Goal: Information Seeking & Learning: Learn about a topic

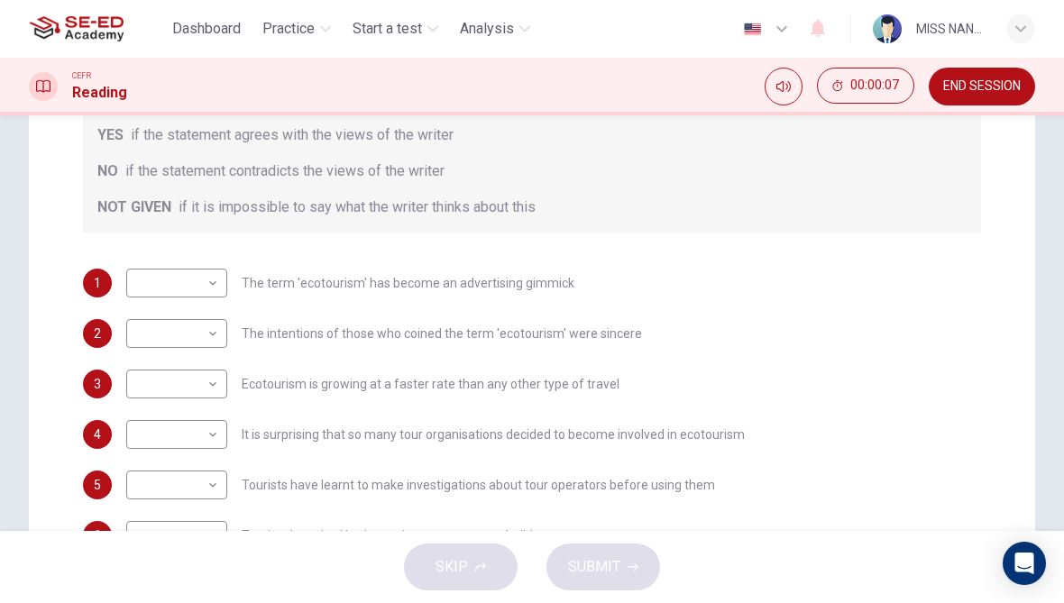
scroll to position [394, 0]
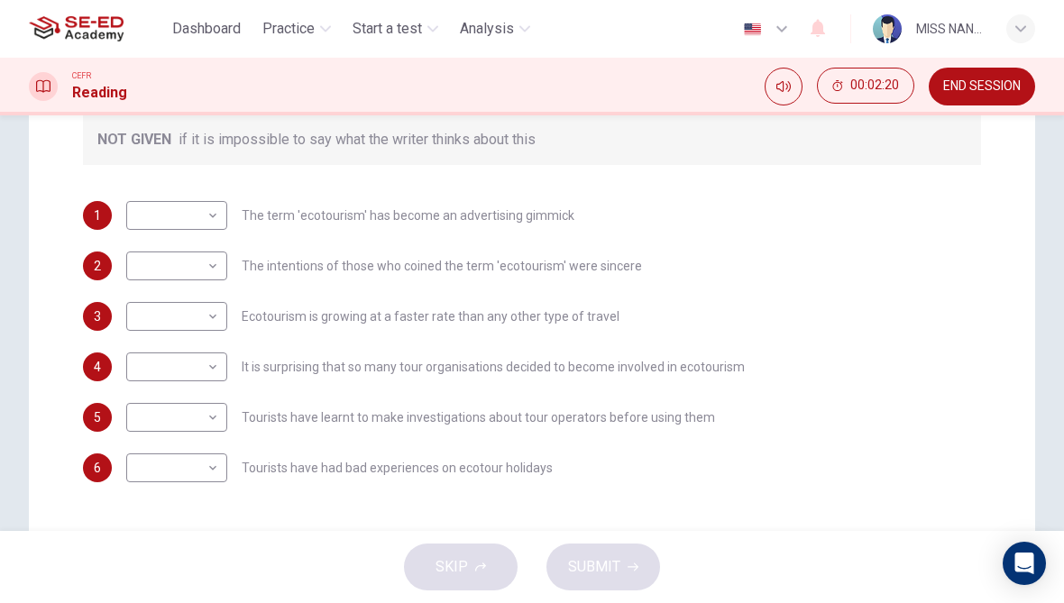
click at [174, 220] on body "This site uses cookies, as explained in our Privacy Policy . If you agree to th…" at bounding box center [532, 301] width 1064 height 603
click at [144, 235] on li "YES" at bounding box center [176, 244] width 101 height 29
type input "YES"
click at [161, 286] on body "This site uses cookies, as explained in our Privacy Policy . If you agree to th…" at bounding box center [532, 301] width 1064 height 603
click at [159, 288] on li "YES" at bounding box center [176, 294] width 101 height 29
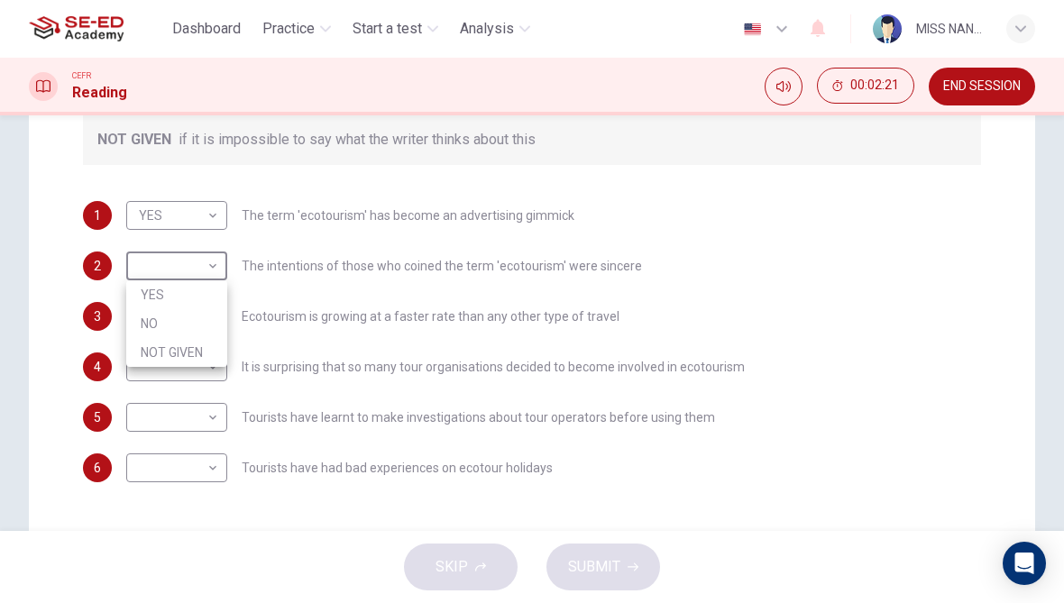
type input "YES"
click at [178, 326] on body "This site uses cookies, as explained in our Privacy Policy . If you agree to th…" at bounding box center [532, 301] width 1064 height 603
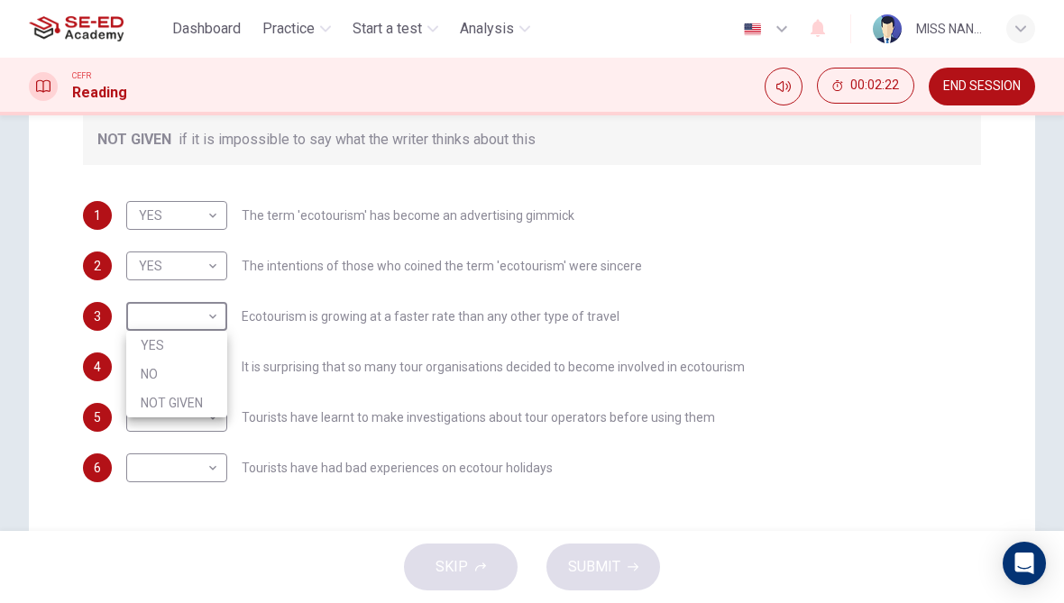
click at [177, 335] on li "YES" at bounding box center [176, 345] width 101 height 29
type input "YES"
click at [168, 376] on body "This site uses cookies, as explained in our Privacy Policy . If you agree to th…" at bounding box center [532, 301] width 1064 height 603
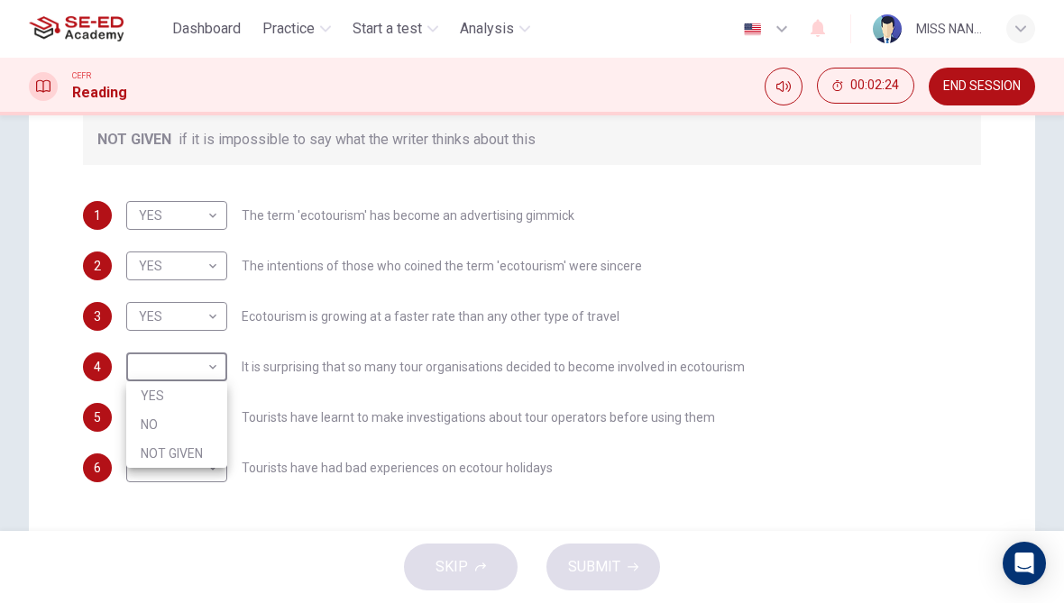
click at [163, 389] on li "YES" at bounding box center [176, 395] width 101 height 29
type input "YES"
click at [157, 418] on body "This site uses cookies, as explained in our Privacy Policy . If you agree to th…" at bounding box center [532, 301] width 1064 height 603
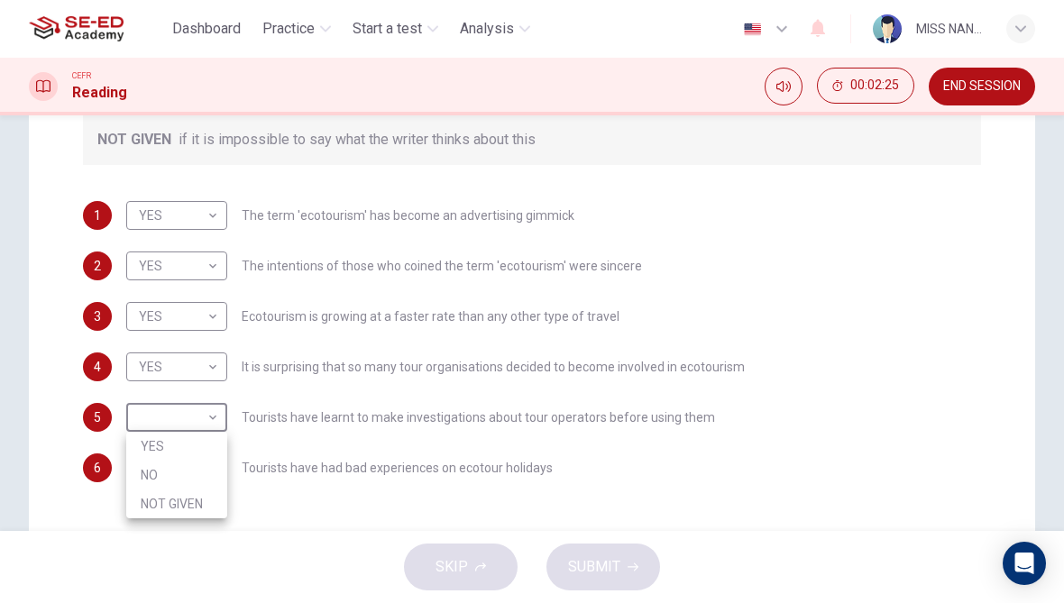
click at [148, 439] on li "YES" at bounding box center [176, 446] width 101 height 29
type input "YES"
click at [161, 473] on body "This site uses cookies, as explained in our Privacy Policy . If you agree to th…" at bounding box center [532, 301] width 1064 height 603
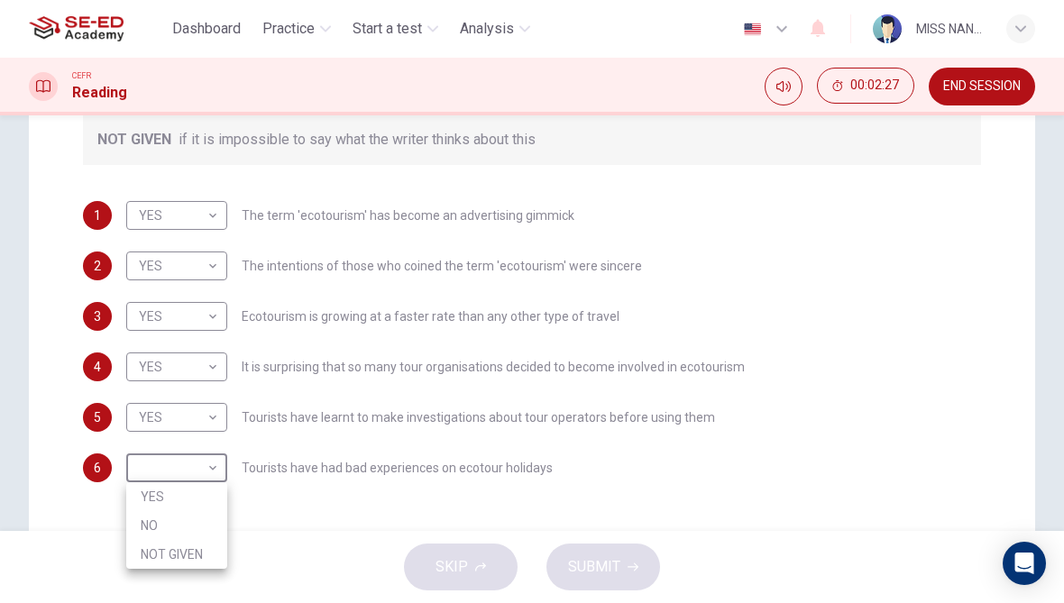
click at [216, 492] on li "YES" at bounding box center [176, 496] width 101 height 29
type input "YES"
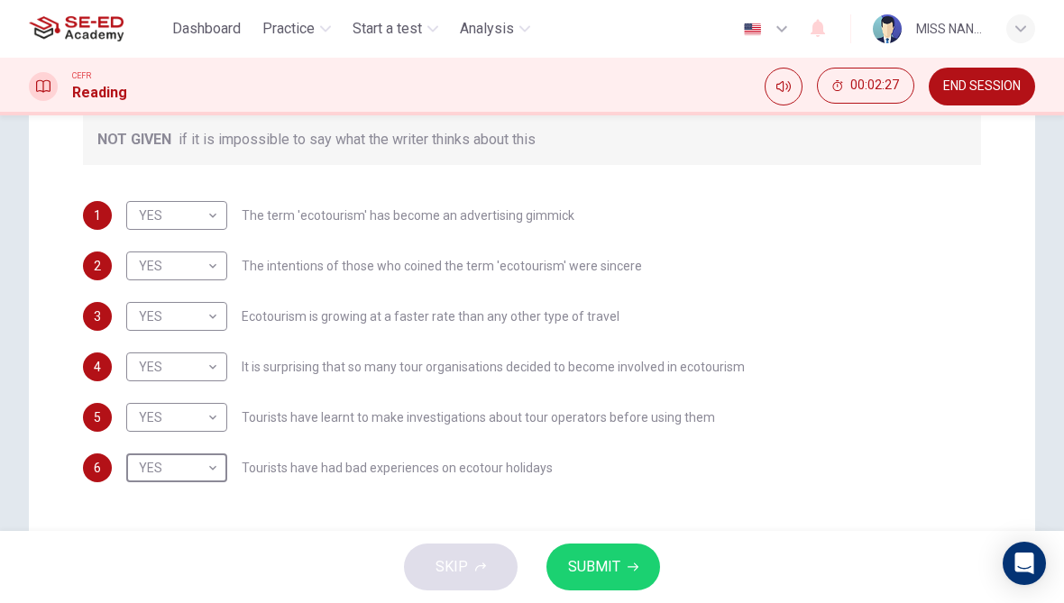
click at [555, 570] on button "SUBMIT" at bounding box center [604, 567] width 114 height 47
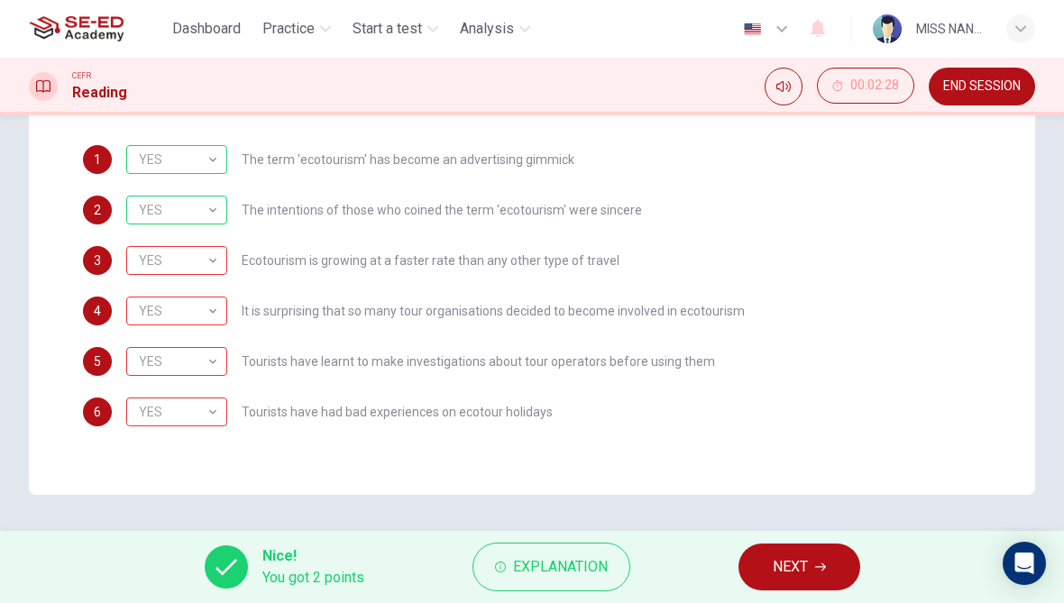
scroll to position [450, 0]
click at [757, 577] on button "NEXT" at bounding box center [800, 567] width 122 height 47
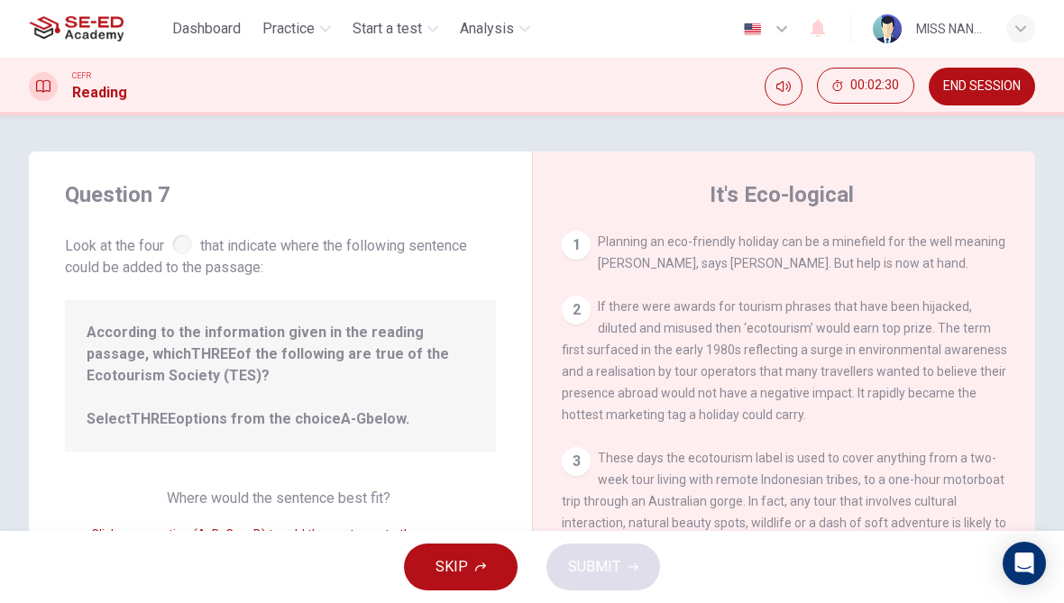
scroll to position [0, 0]
click at [483, 583] on button "SKIP" at bounding box center [461, 567] width 114 height 47
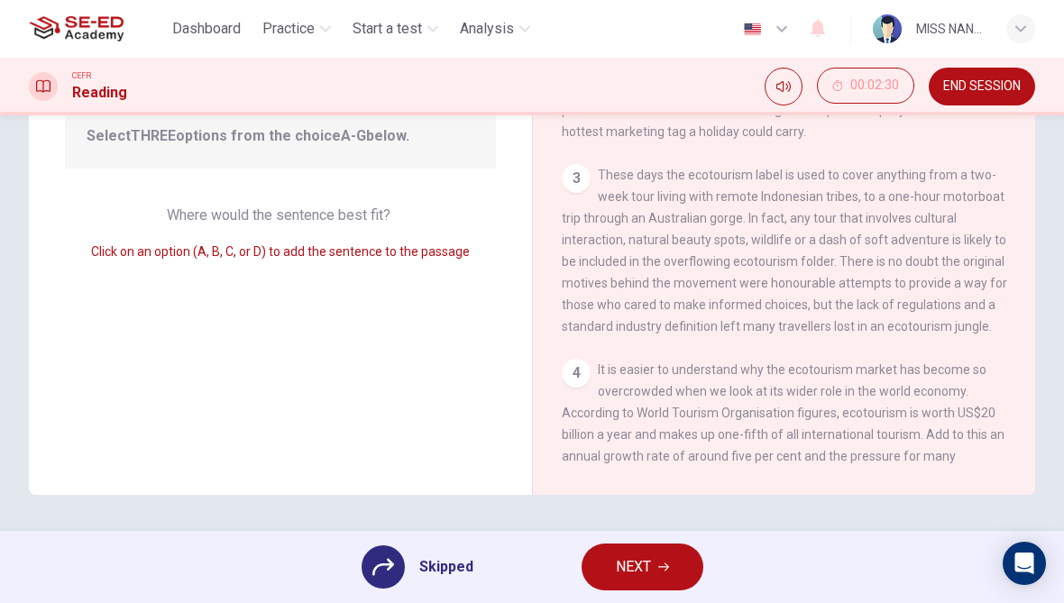
scroll to position [283, 0]
click at [572, 388] on div "4" at bounding box center [576, 373] width 29 height 29
click at [597, 395] on div "4 It is easier to understand why the ecotourism market has become so overcrowde…" at bounding box center [785, 478] width 446 height 238
click at [637, 568] on span "NEXT" at bounding box center [633, 567] width 35 height 25
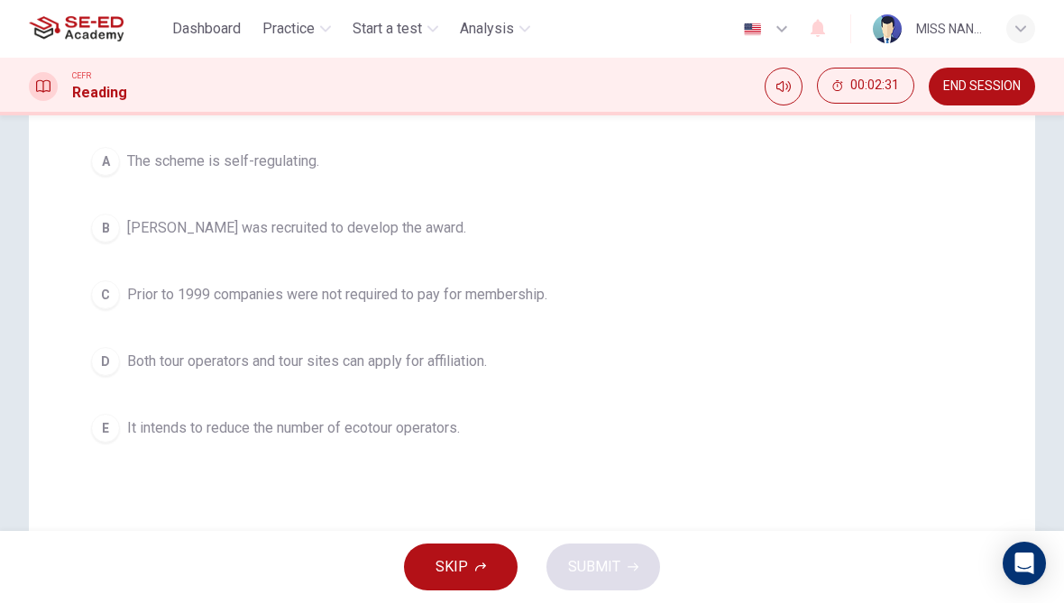
click at [119, 243] on button "B [PERSON_NAME] was recruited to develop the award." at bounding box center [532, 228] width 898 height 45
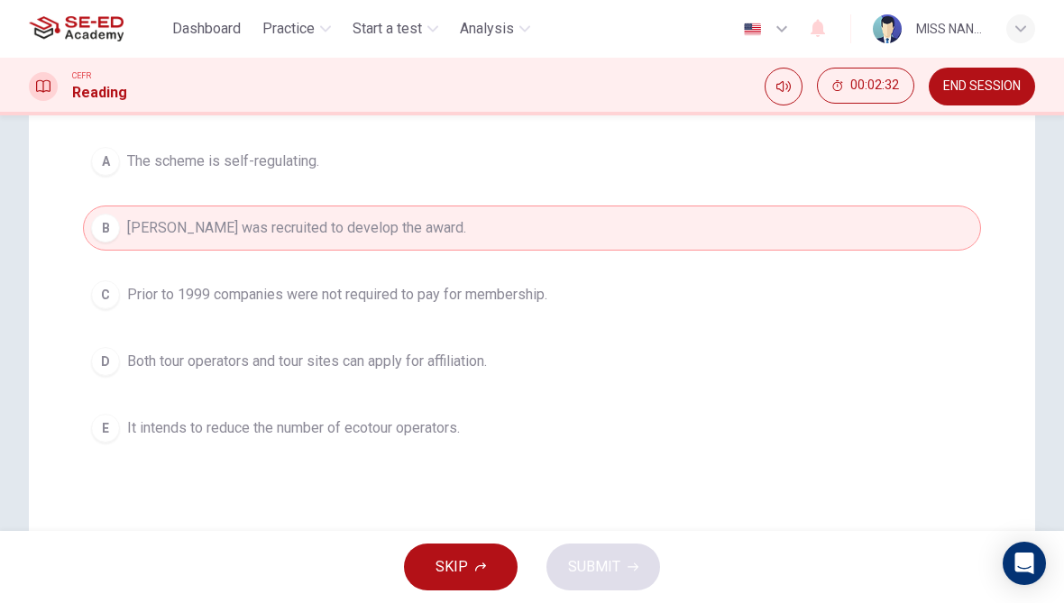
click at [106, 293] on div "C" at bounding box center [105, 294] width 29 height 29
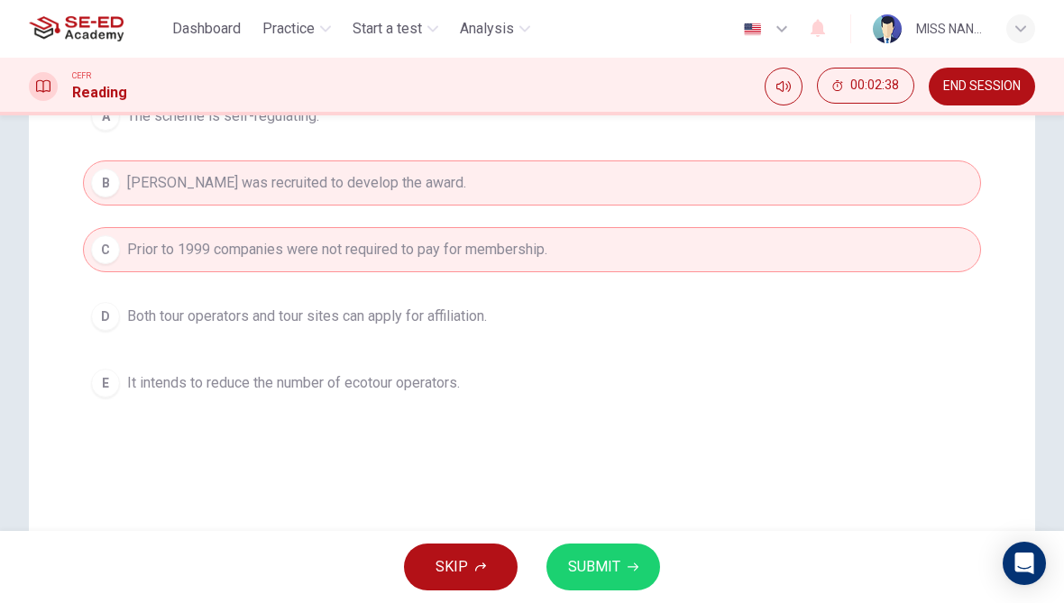
scroll to position [332, 0]
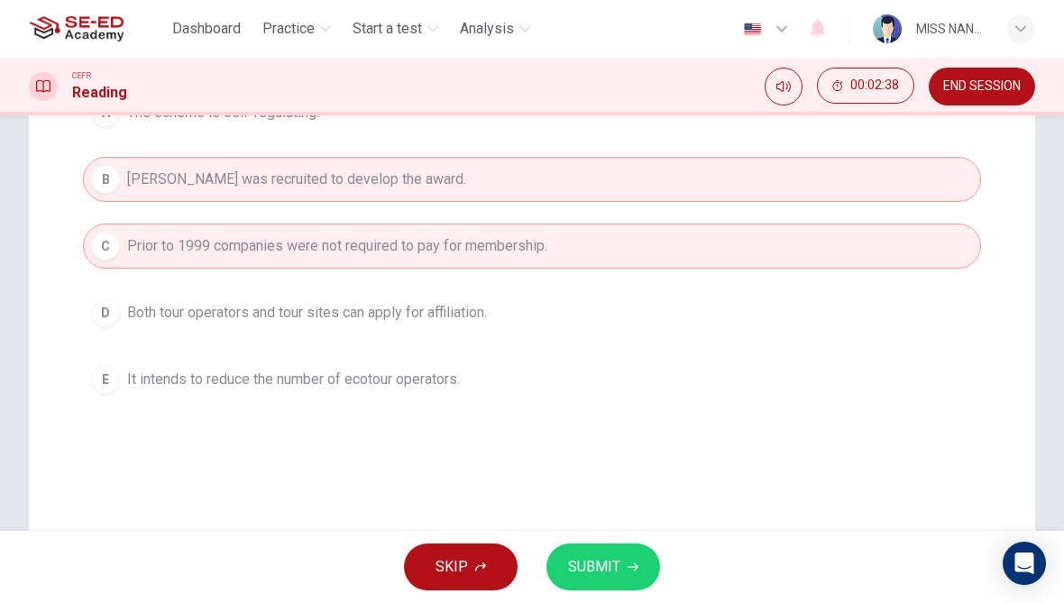
click at [584, 574] on span "SUBMIT" at bounding box center [594, 567] width 52 height 25
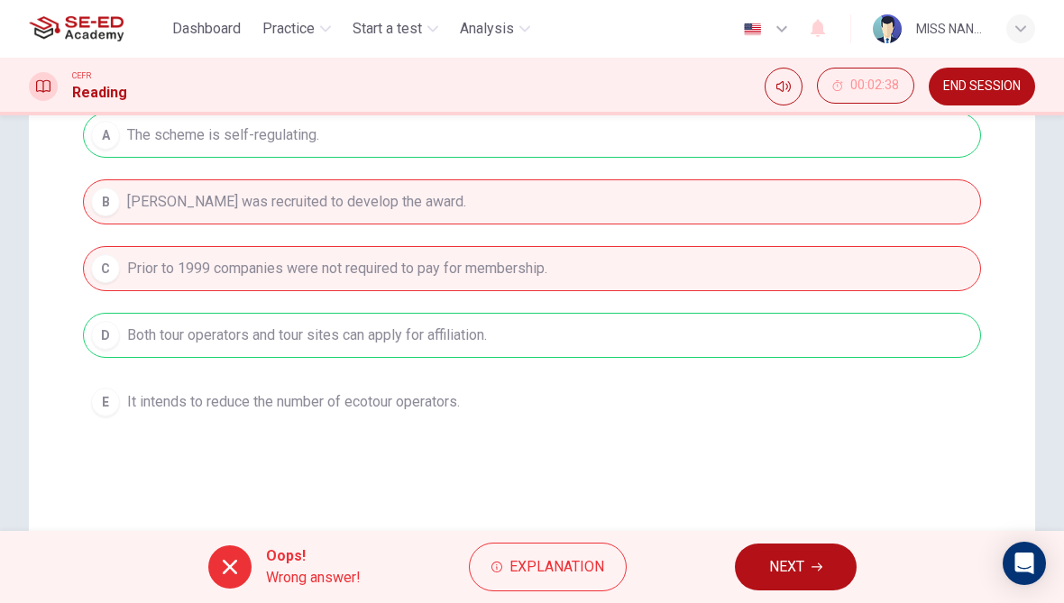
scroll to position [311, 0]
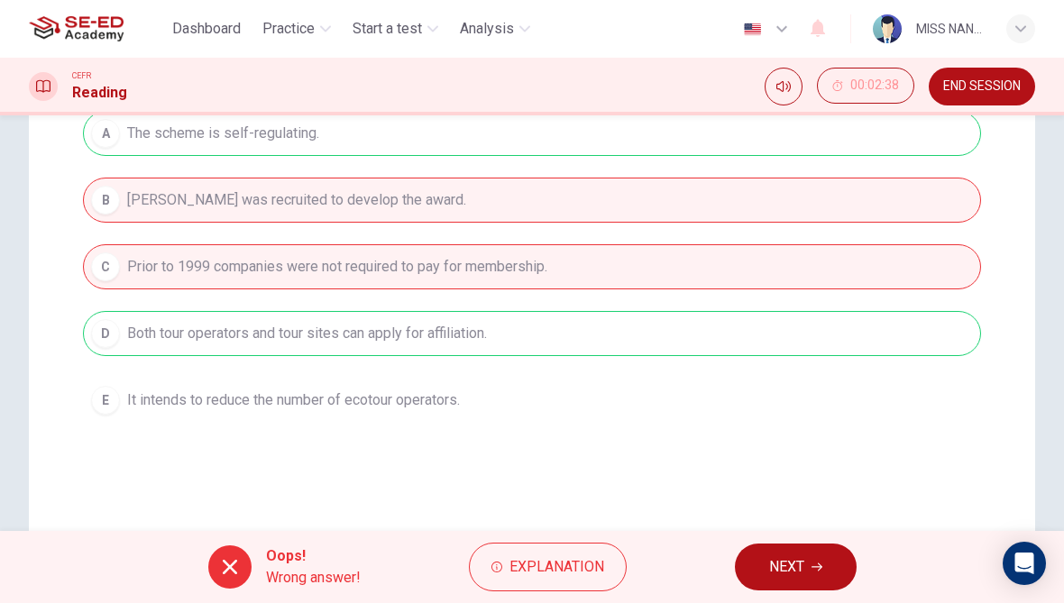
click at [744, 574] on button "NEXT" at bounding box center [796, 567] width 122 height 47
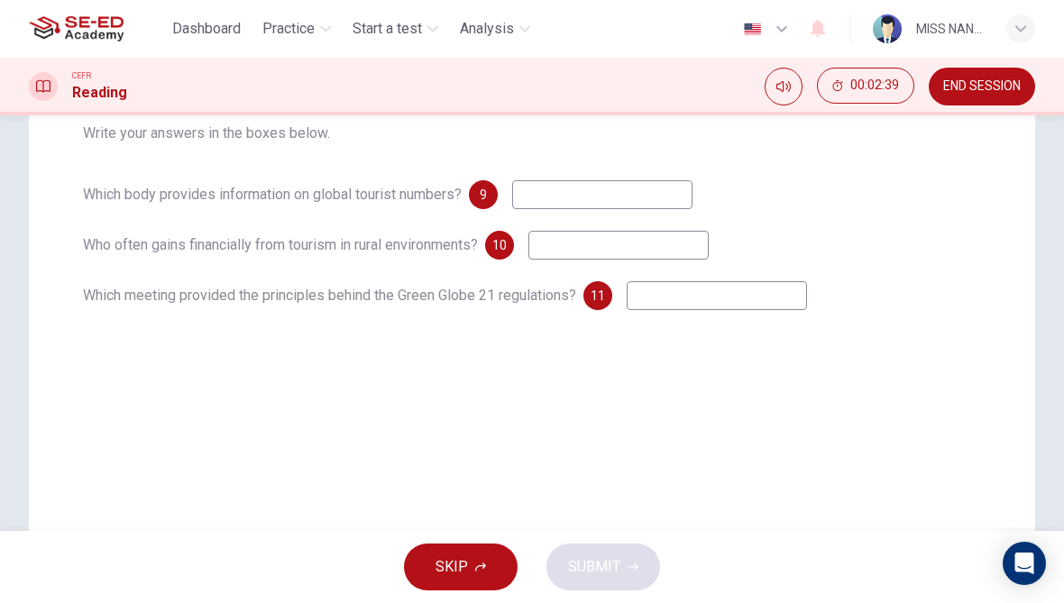
scroll to position [233, 0]
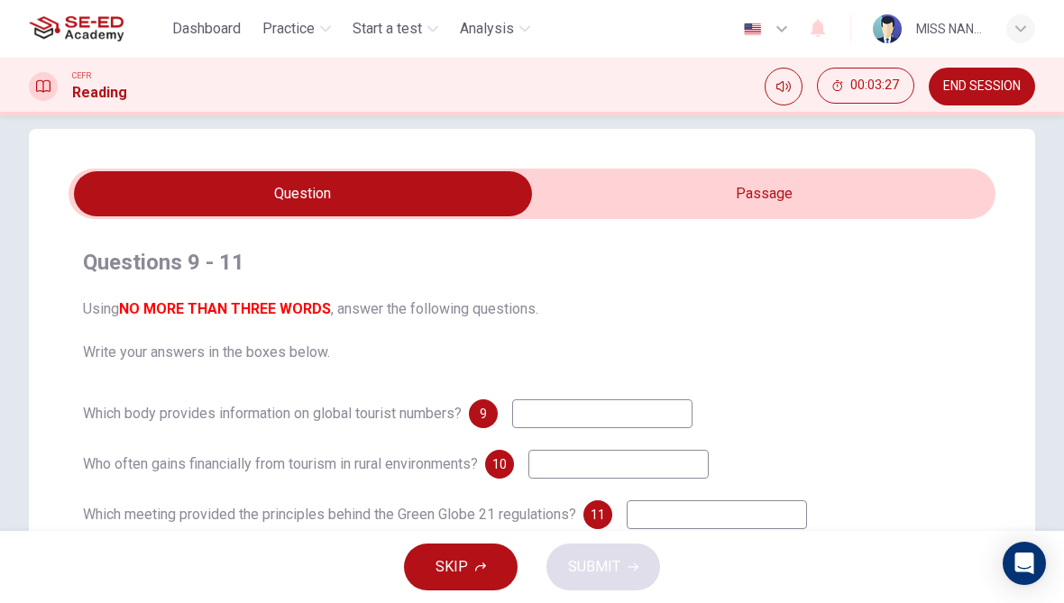
click at [458, 588] on button "SKIP" at bounding box center [461, 567] width 114 height 47
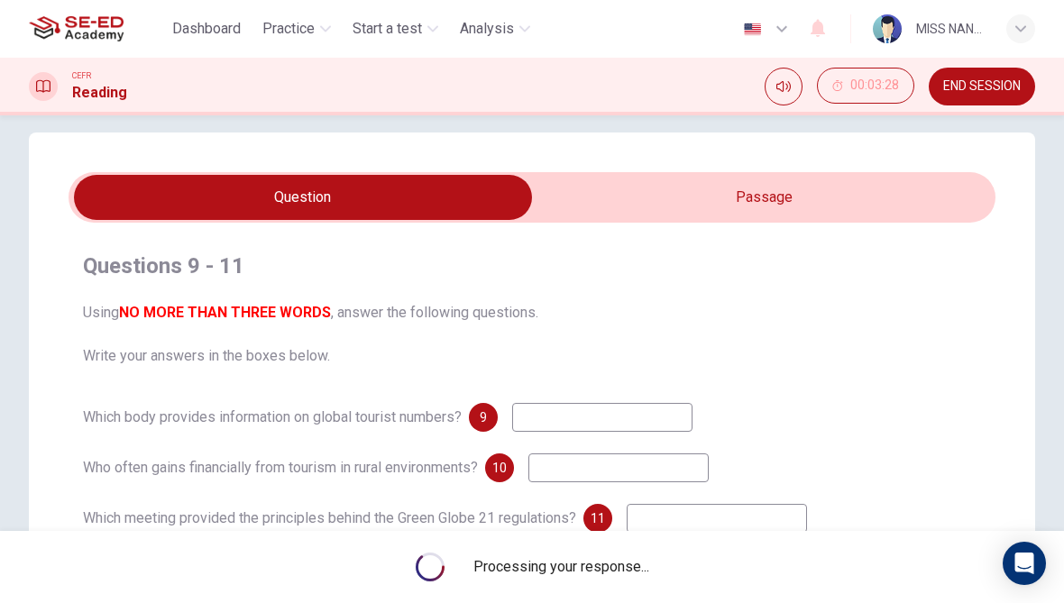
scroll to position [18, 0]
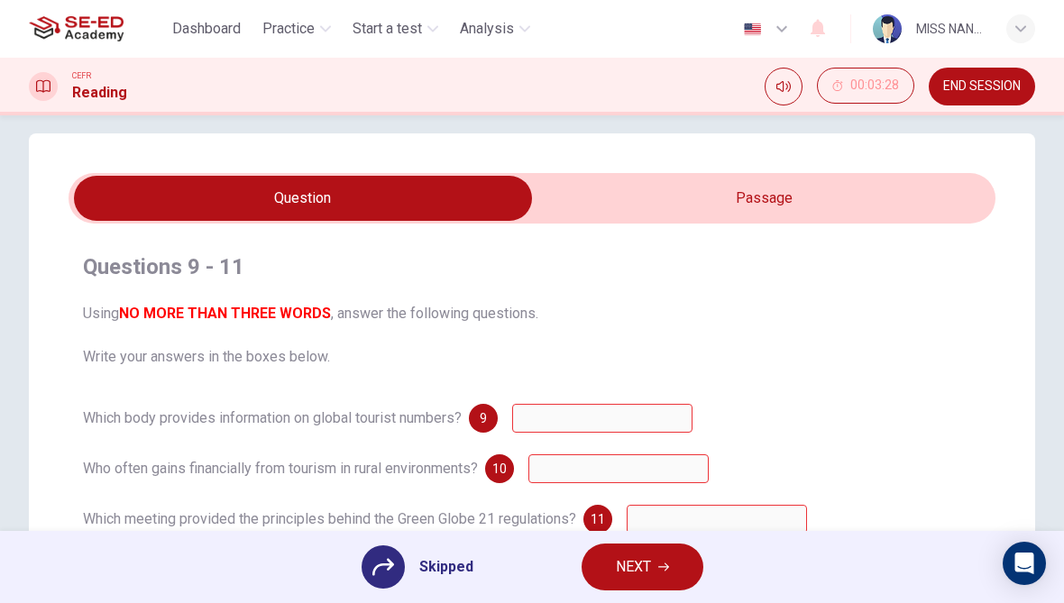
click at [642, 601] on div "Skipped NEXT" at bounding box center [532, 567] width 1064 height 72
click at [602, 583] on button "NEXT" at bounding box center [643, 567] width 122 height 47
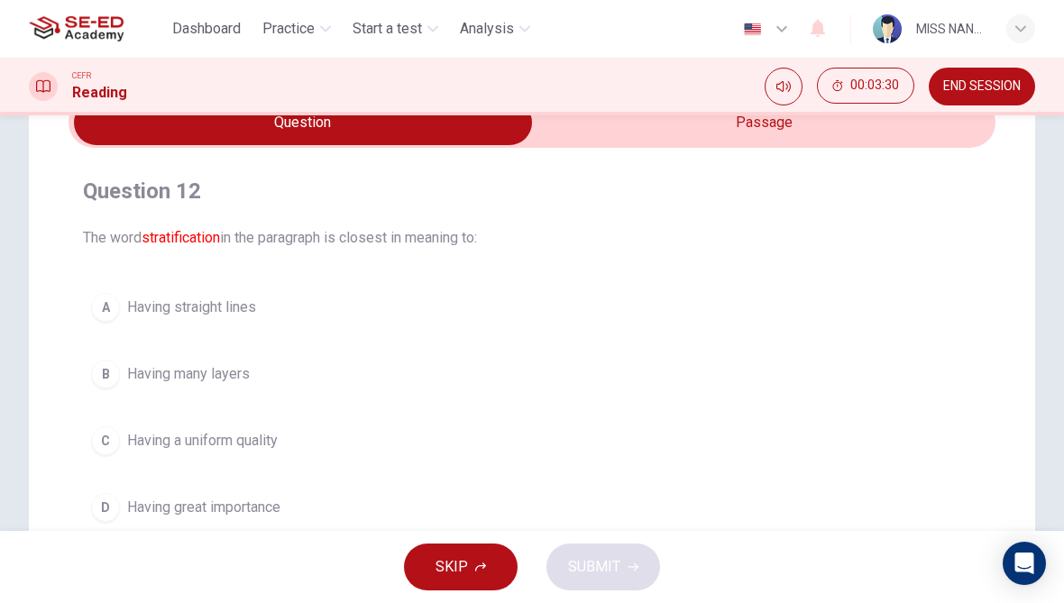
scroll to position [91, 0]
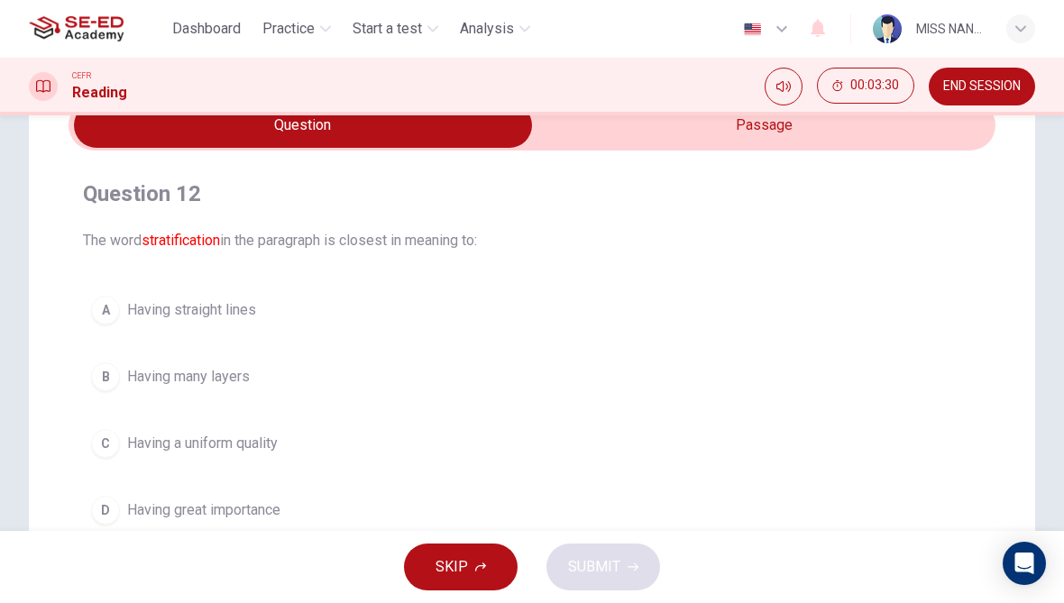
click at [129, 434] on span "Having a uniform quality" at bounding box center [202, 444] width 151 height 22
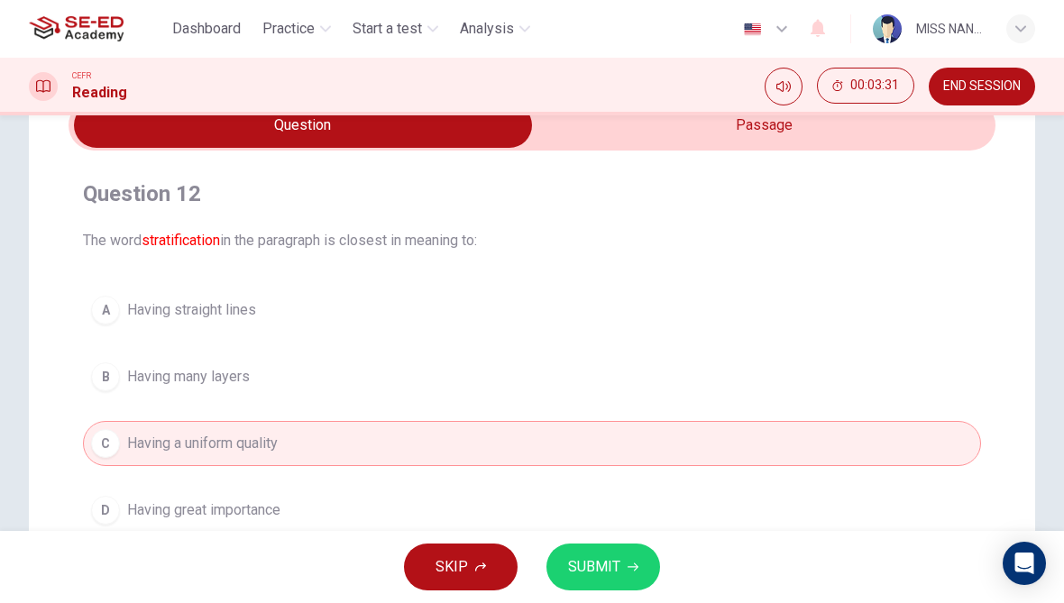
click at [629, 569] on icon "button" at bounding box center [633, 567] width 11 height 11
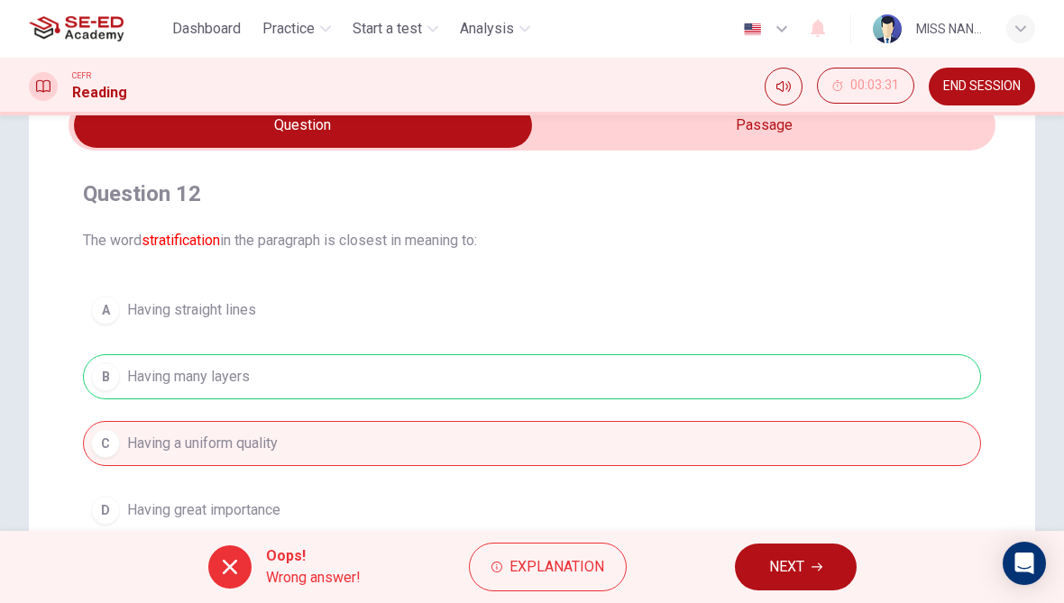
click at [736, 559] on button "NEXT" at bounding box center [796, 567] width 122 height 47
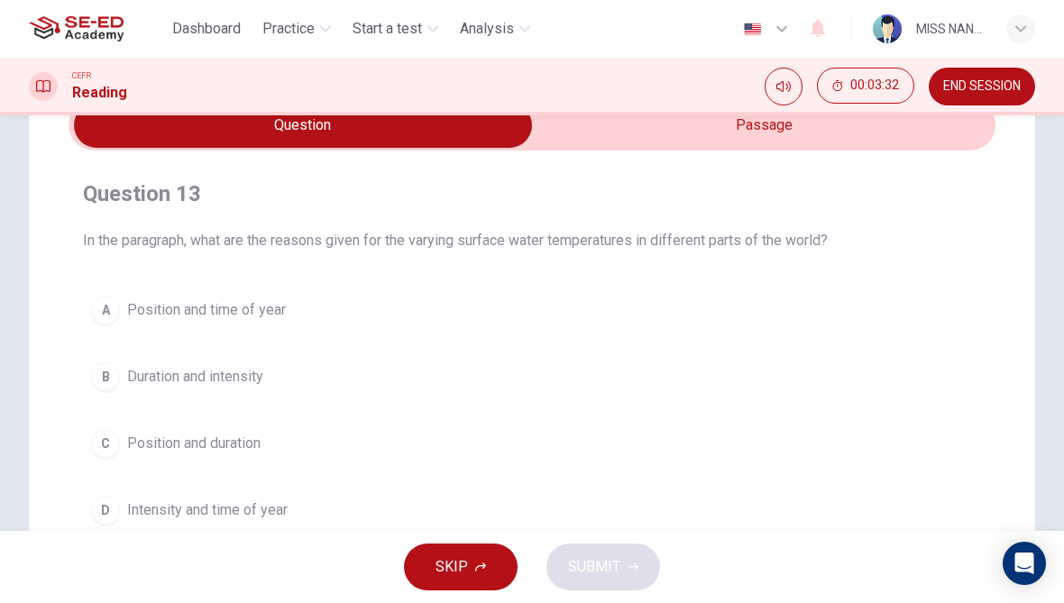
click at [134, 303] on span "Position and time of year" at bounding box center [206, 310] width 159 height 22
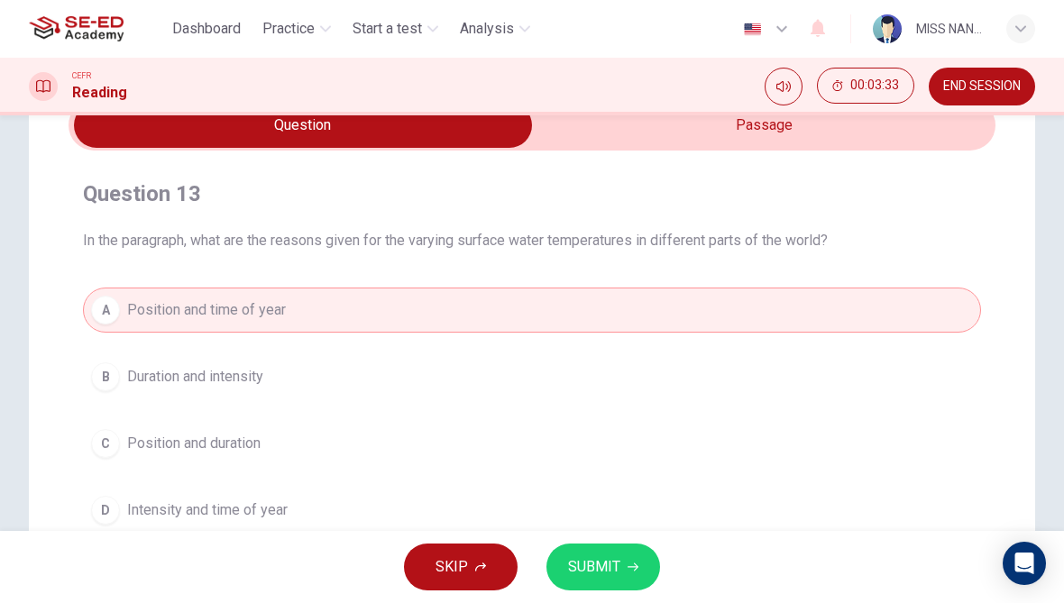
click at [586, 589] on button "SUBMIT" at bounding box center [604, 567] width 114 height 47
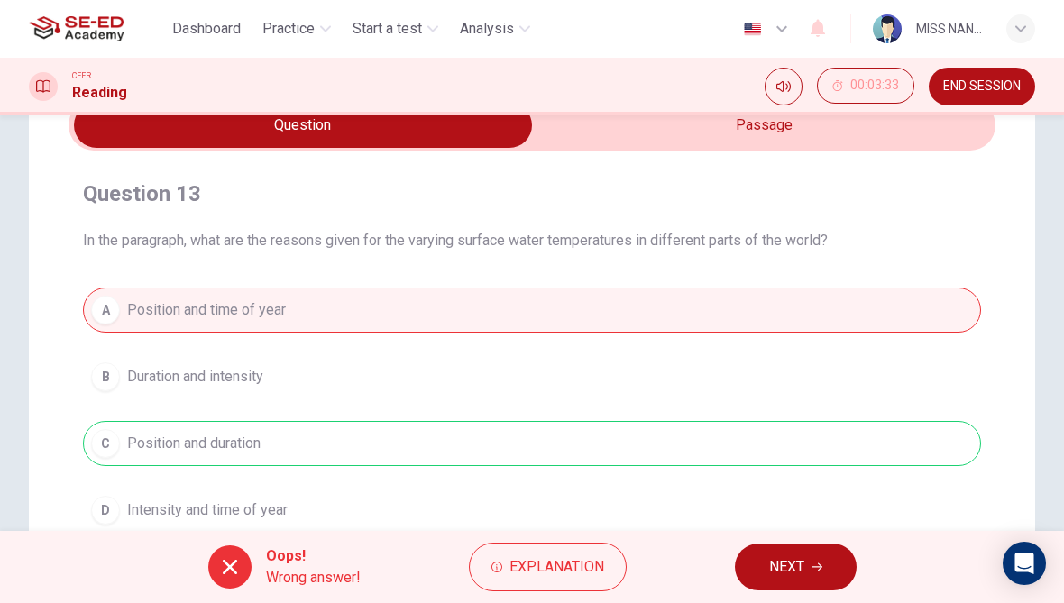
click at [794, 557] on span "NEXT" at bounding box center [786, 567] width 35 height 25
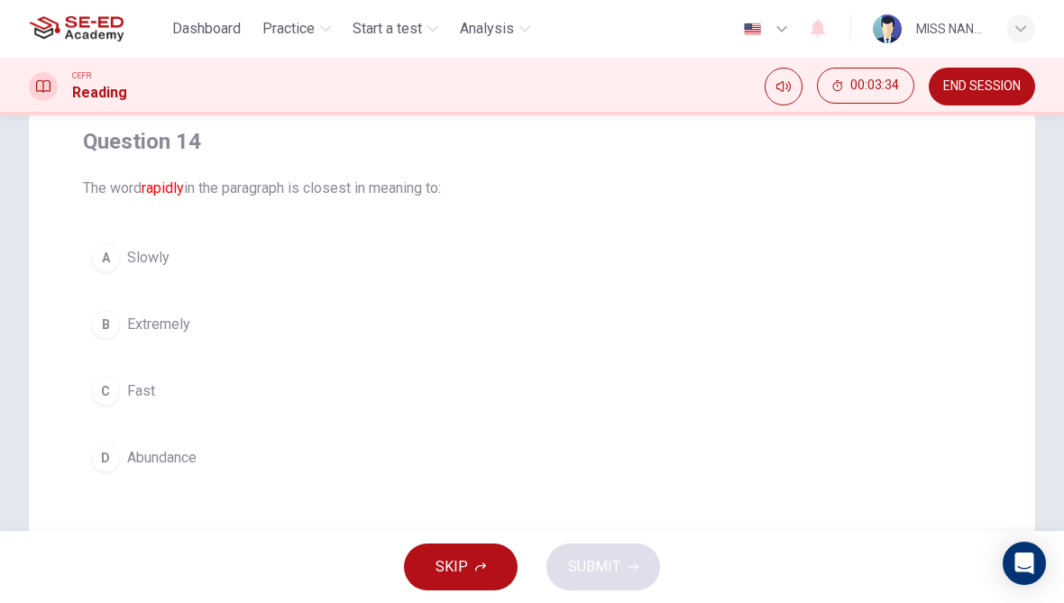
scroll to position [144, 0]
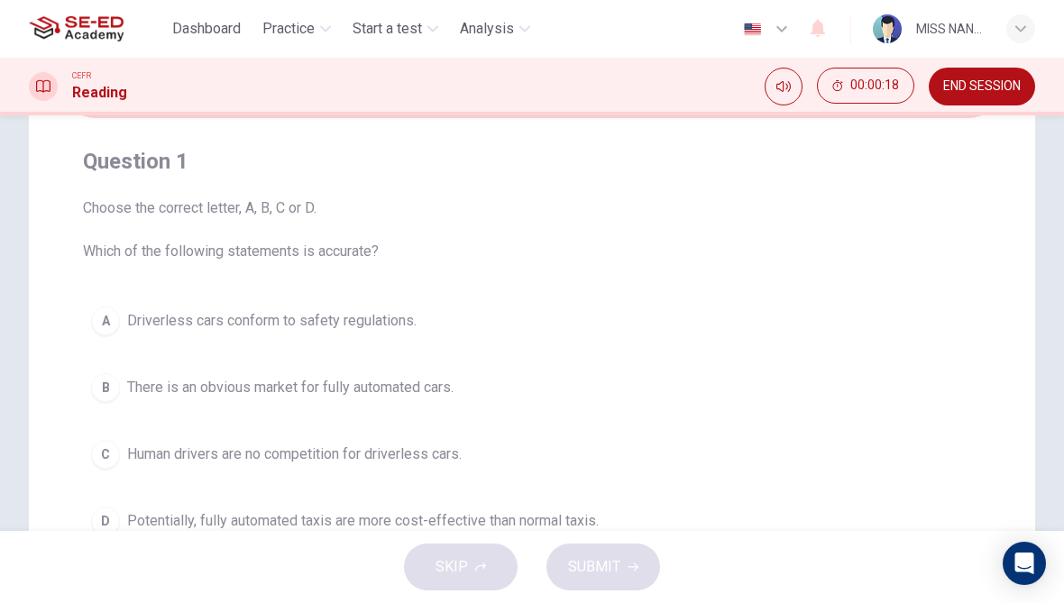
scroll to position [129, 0]
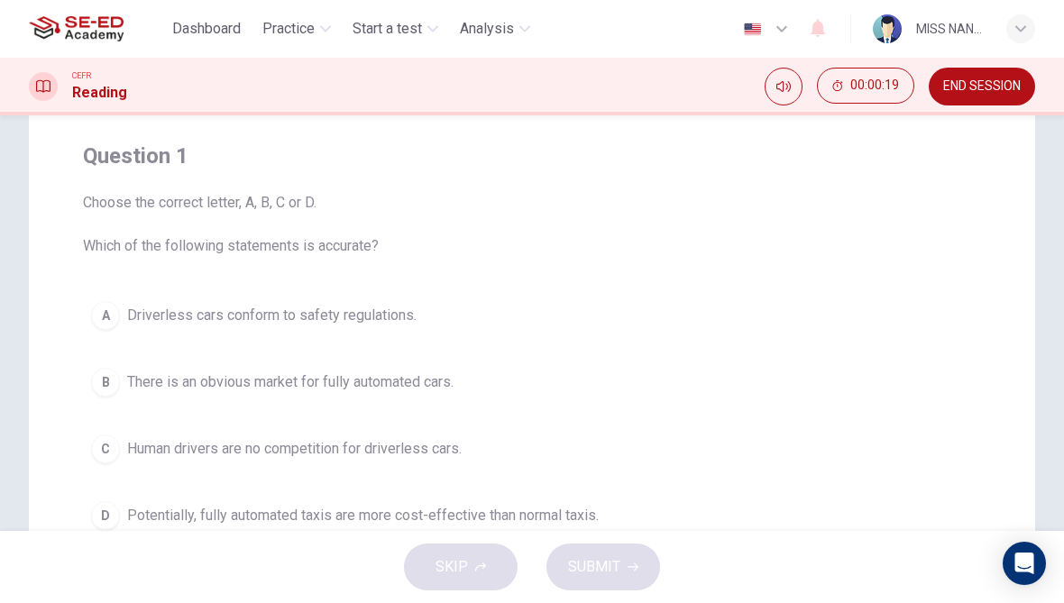
click at [129, 524] on span "Potentially, fully automated taxis are more cost-effective than normal taxis." at bounding box center [363, 516] width 472 height 22
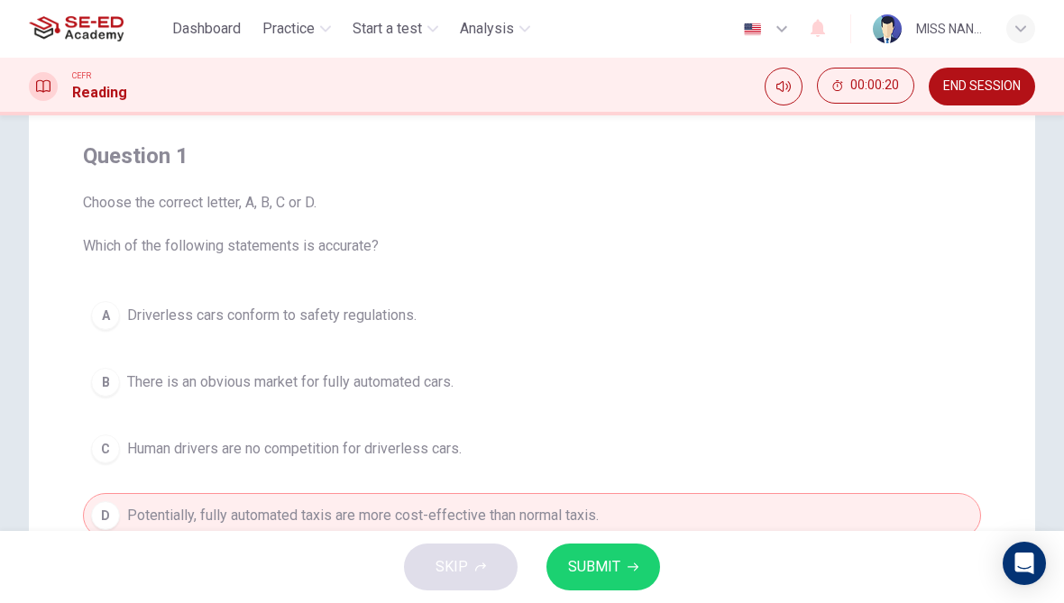
click at [575, 588] on button "SUBMIT" at bounding box center [604, 567] width 114 height 47
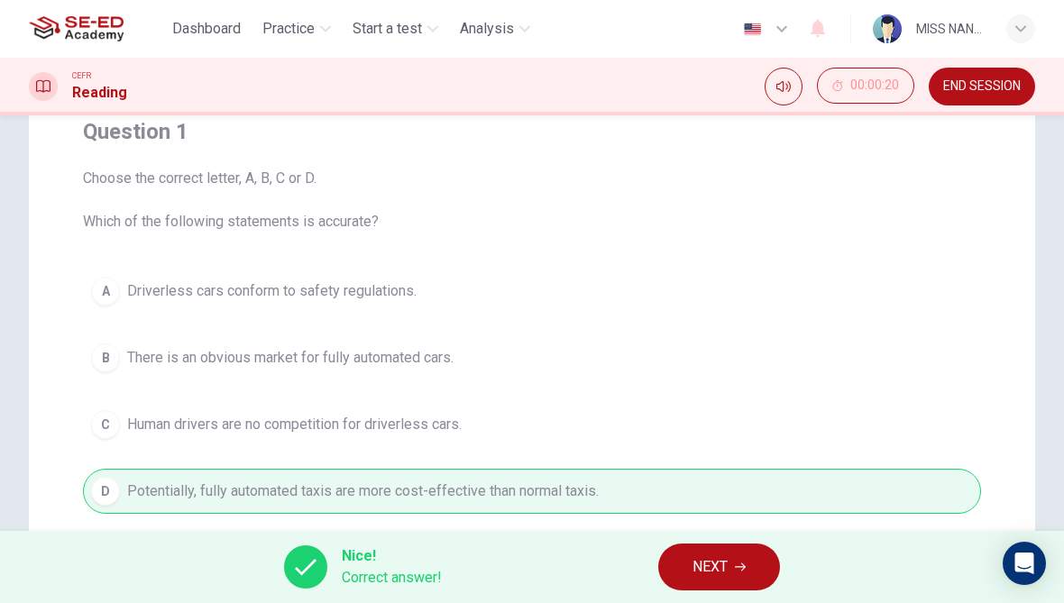
scroll to position [180, 0]
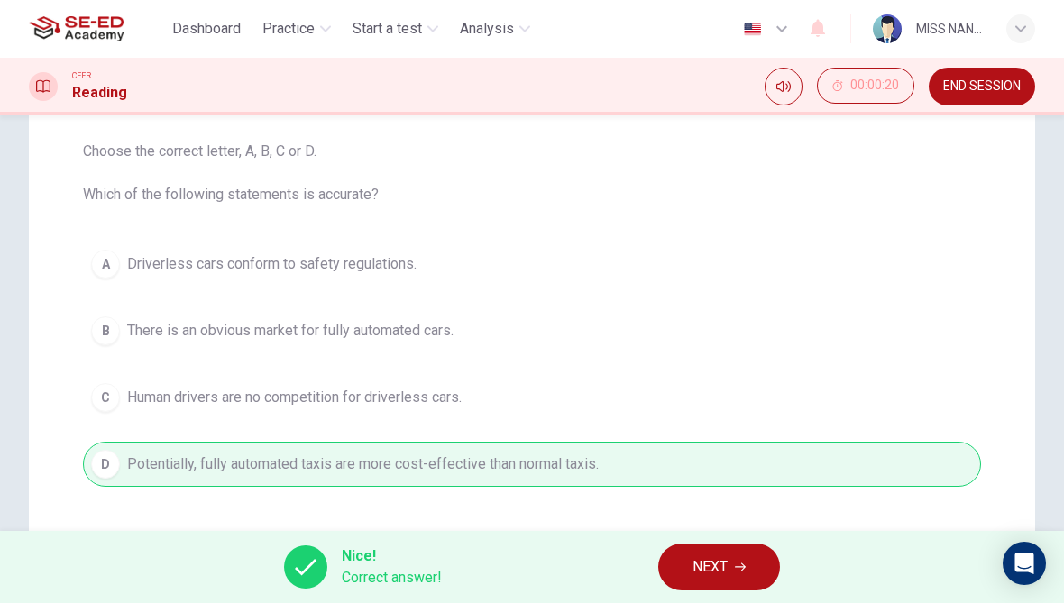
click at [711, 585] on button "NEXT" at bounding box center [719, 567] width 122 height 47
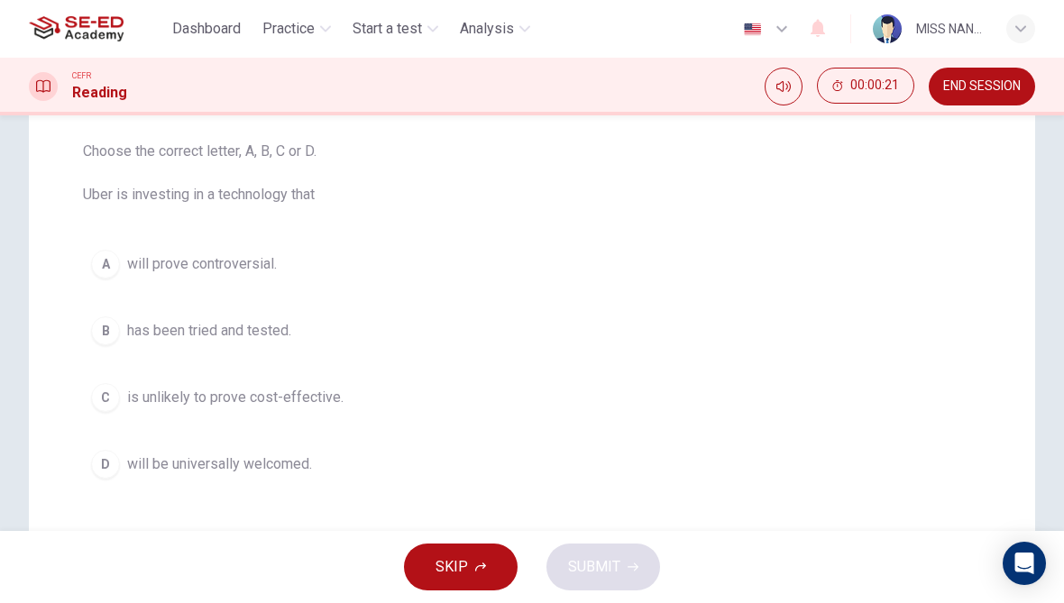
click at [108, 399] on div "C" at bounding box center [105, 397] width 29 height 29
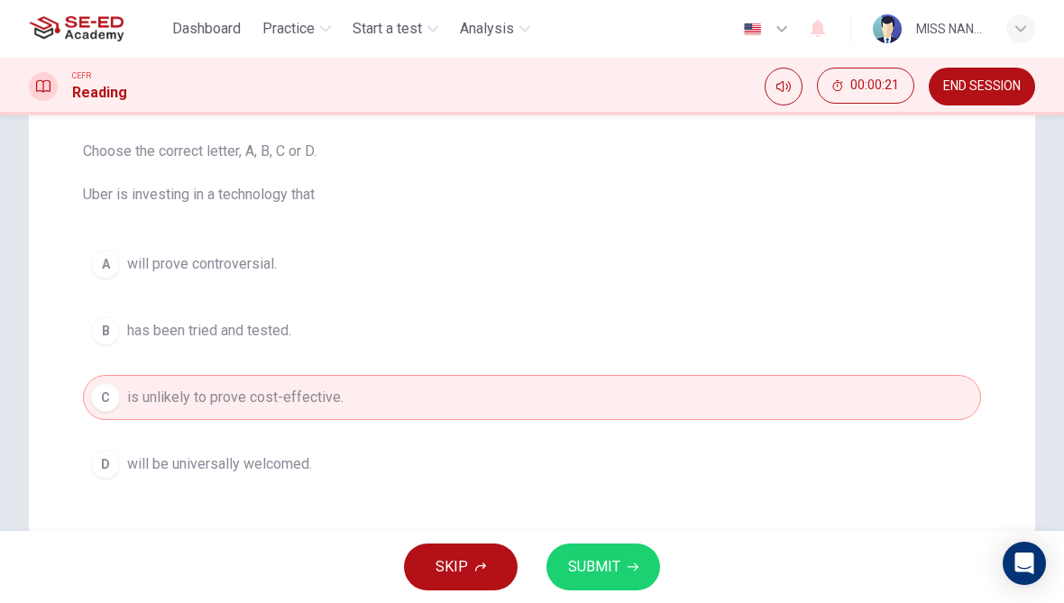
click at [624, 563] on button "SUBMIT" at bounding box center [604, 567] width 114 height 47
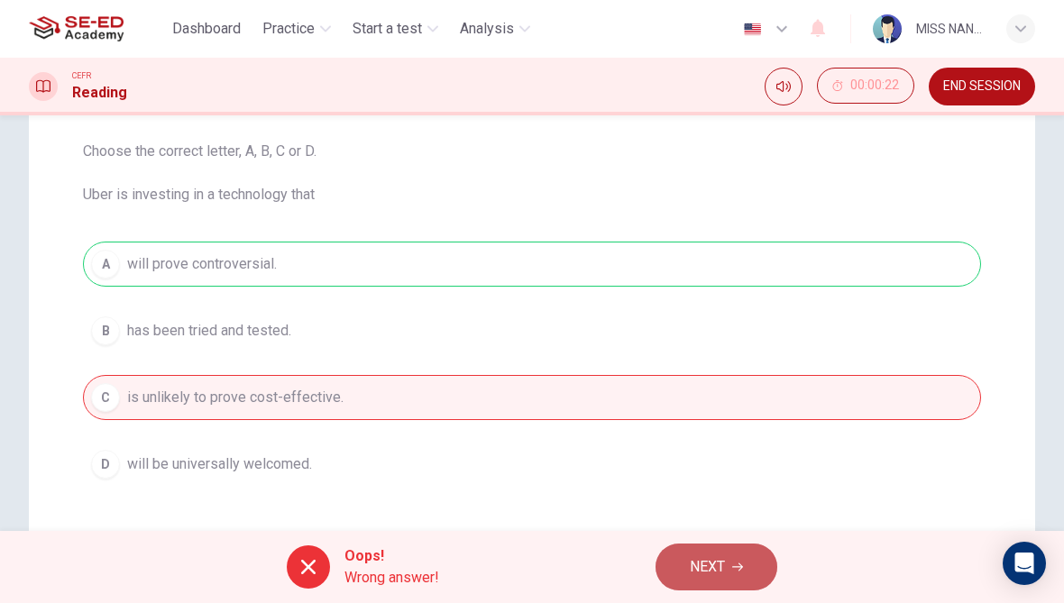
click at [695, 562] on span "NEXT" at bounding box center [707, 567] width 35 height 25
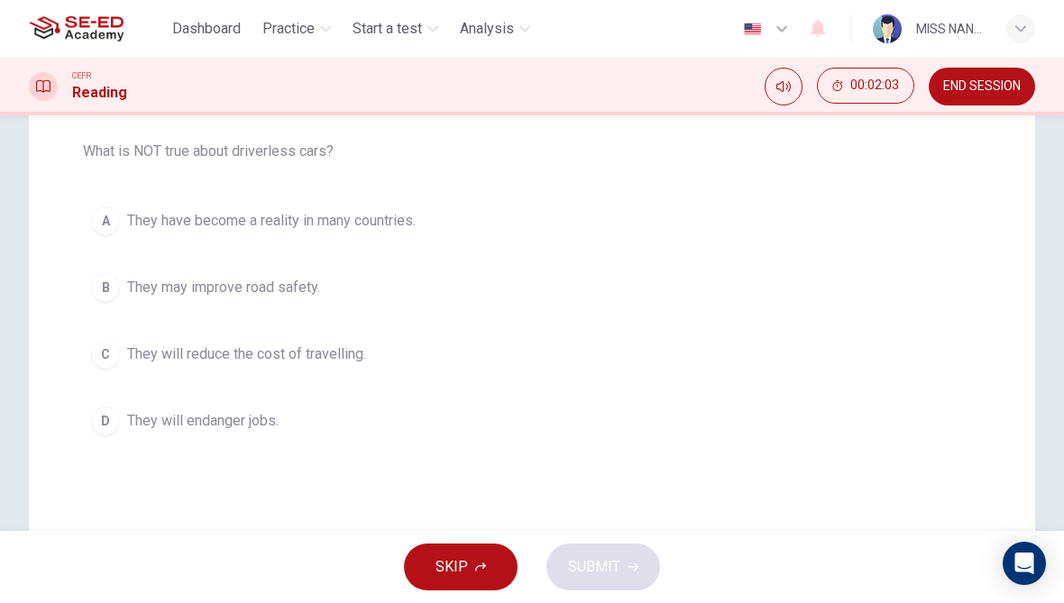
click at [98, 235] on button "A They have become a reality in many countries." at bounding box center [532, 220] width 898 height 45
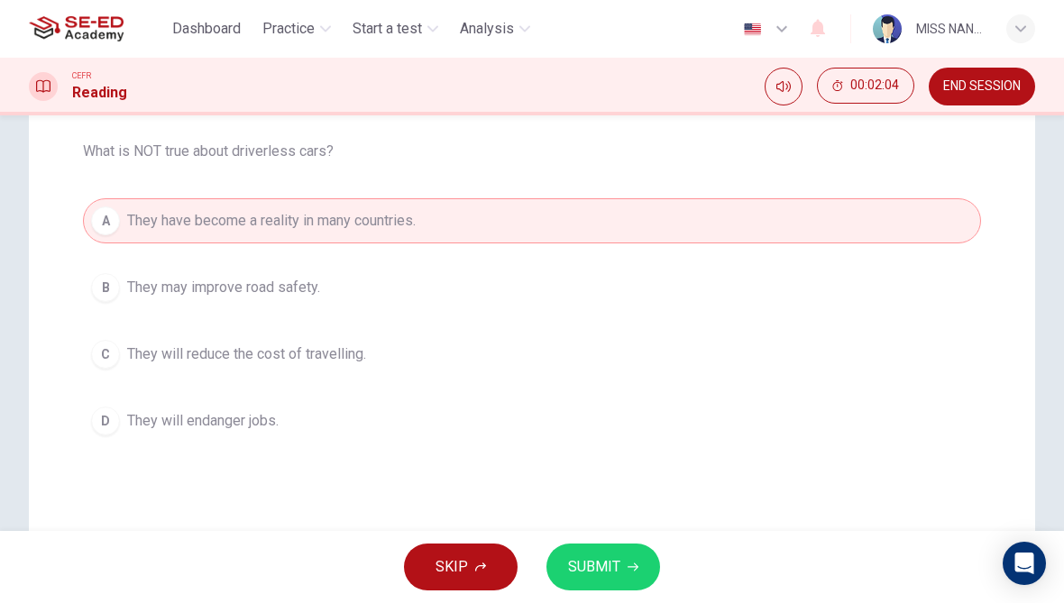
click at [575, 581] on button "SUBMIT" at bounding box center [604, 567] width 114 height 47
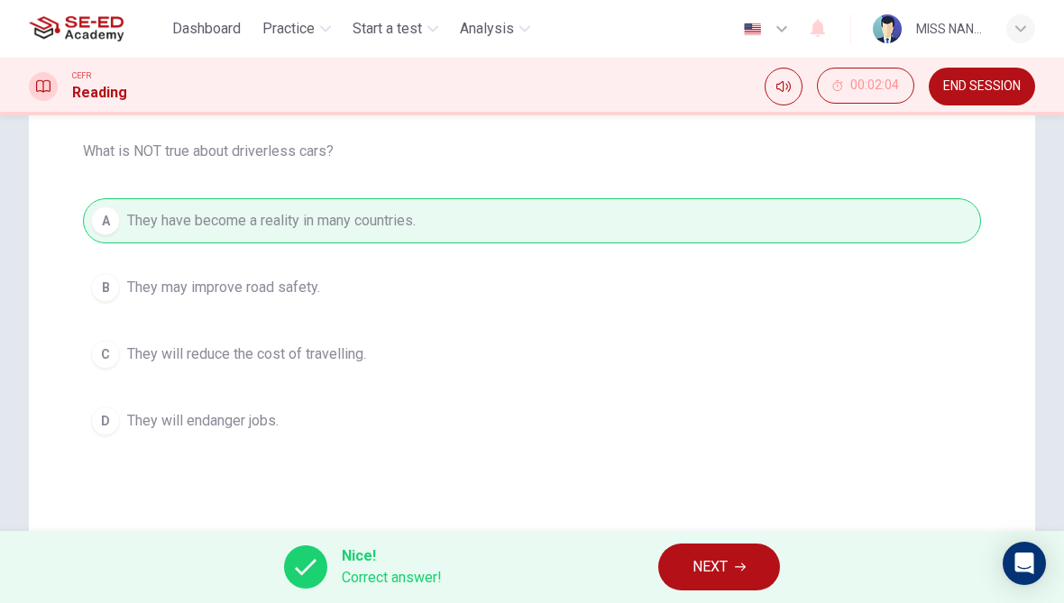
click at [683, 575] on button "NEXT" at bounding box center [719, 567] width 122 height 47
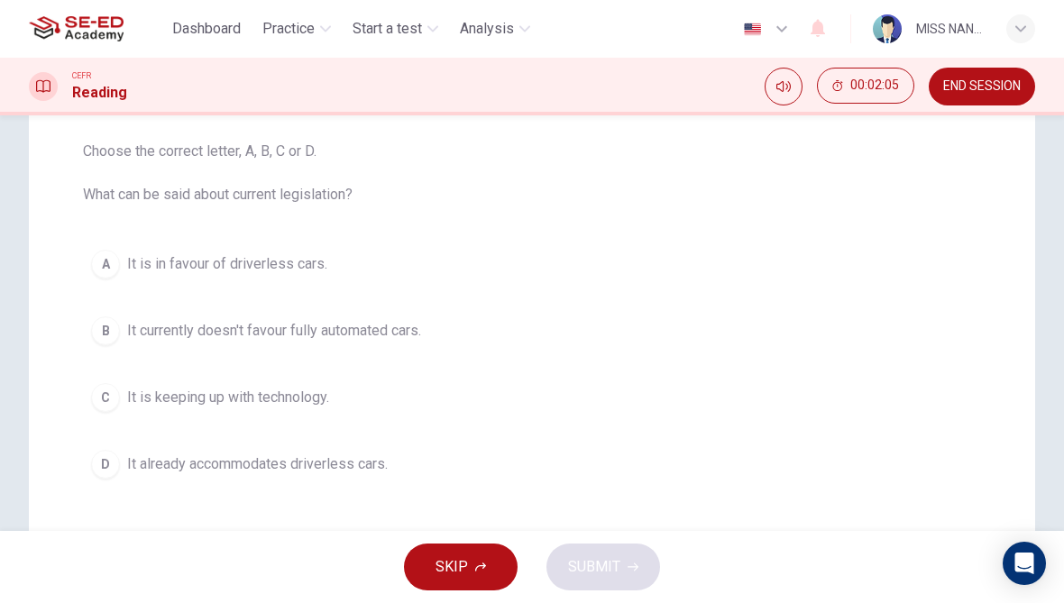
click at [153, 342] on button "B It currently doesn't favour fully automated cars." at bounding box center [532, 330] width 898 height 45
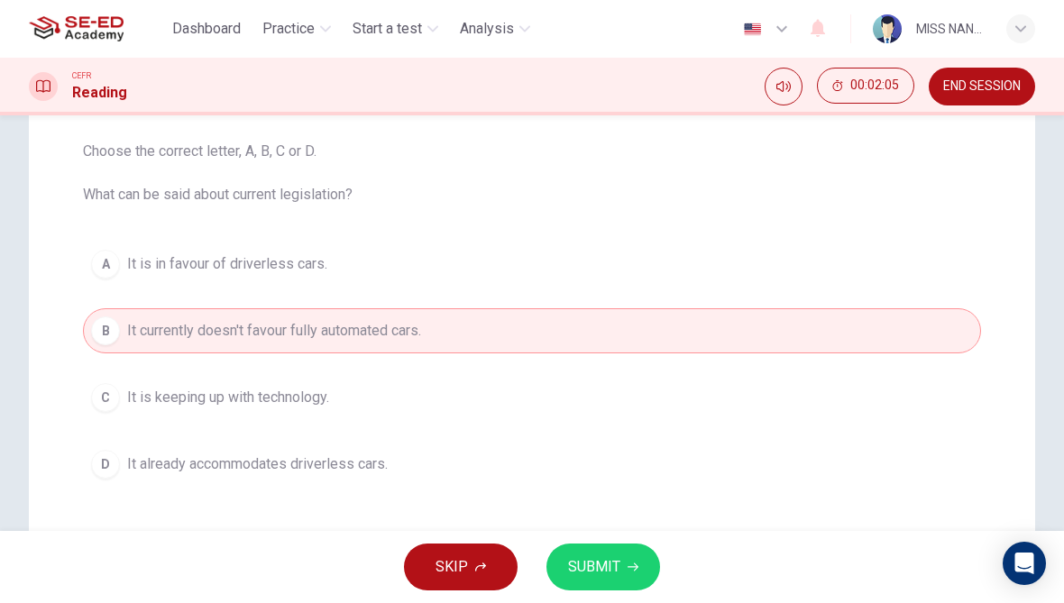
click at [586, 565] on span "SUBMIT" at bounding box center [594, 567] width 52 height 25
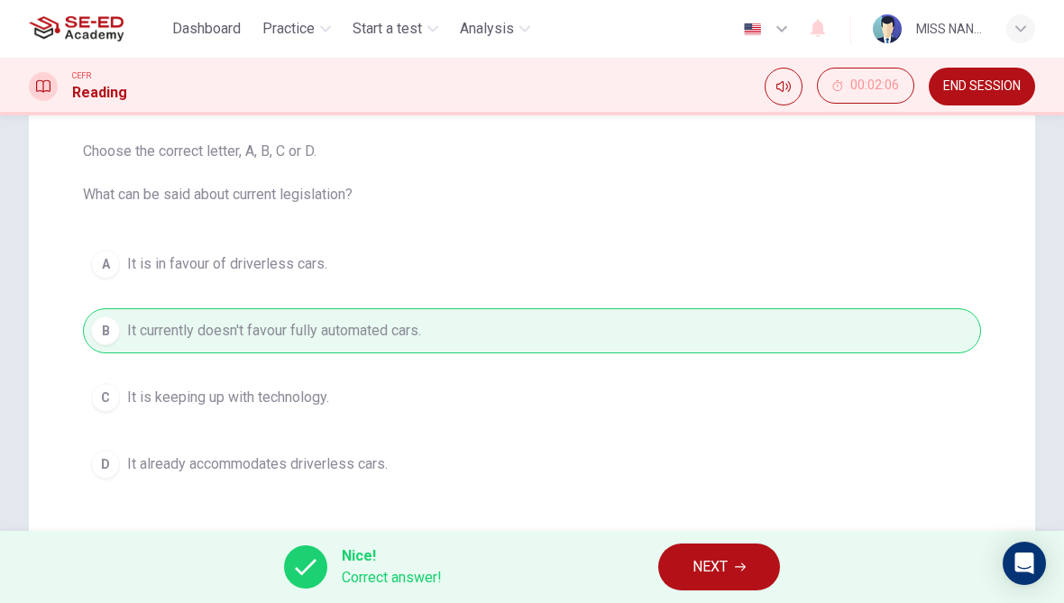
click at [679, 590] on button "NEXT" at bounding box center [719, 567] width 122 height 47
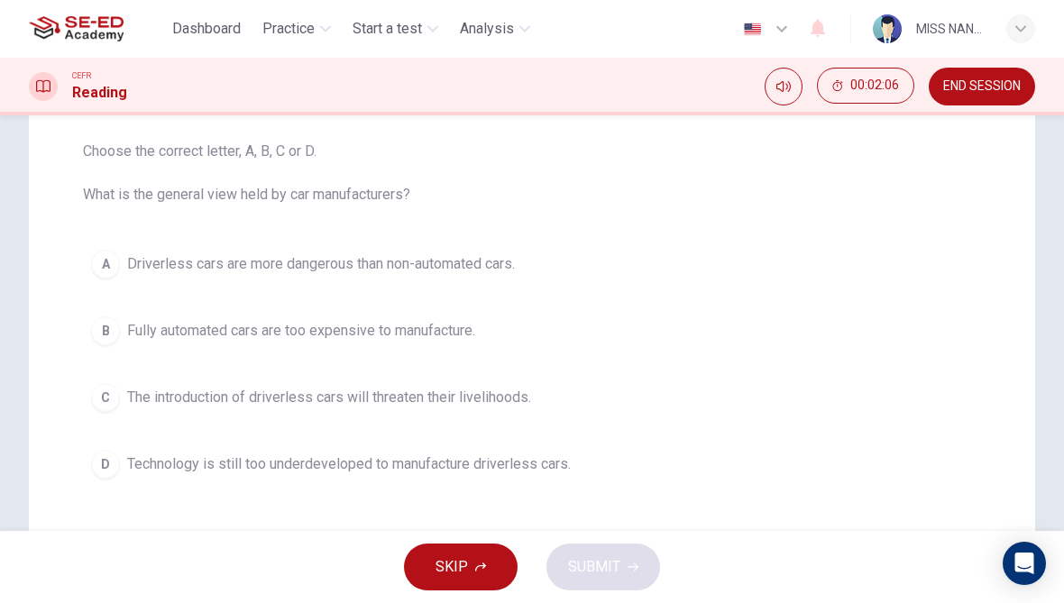
click at [171, 278] on button "A Driverless cars are more dangerous than non-automated cars." at bounding box center [532, 264] width 898 height 45
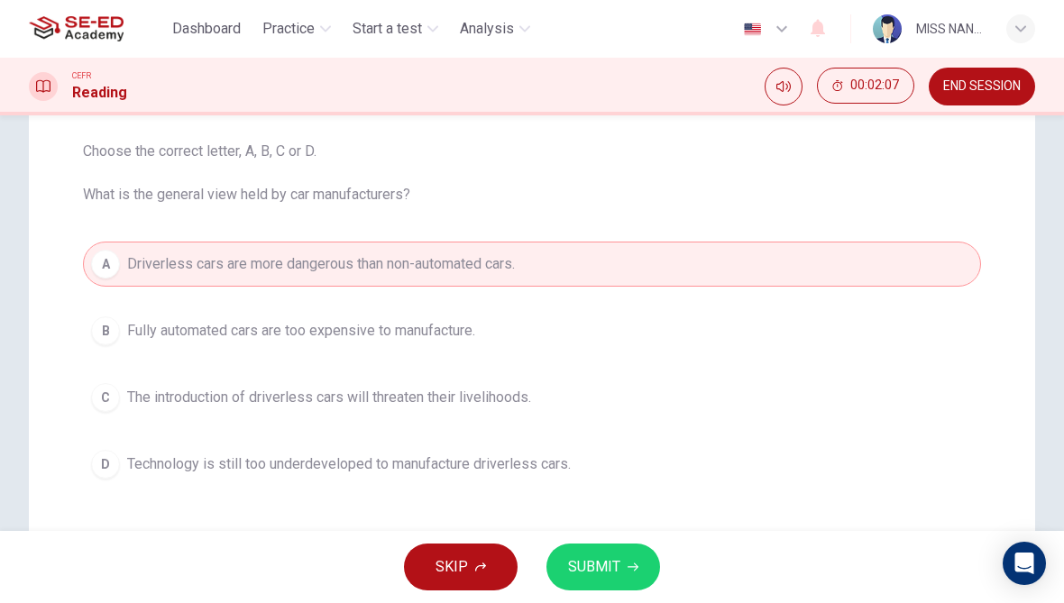
click at [444, 474] on span "Technology is still too underdeveloped to manufacture driverless cars." at bounding box center [349, 465] width 444 height 22
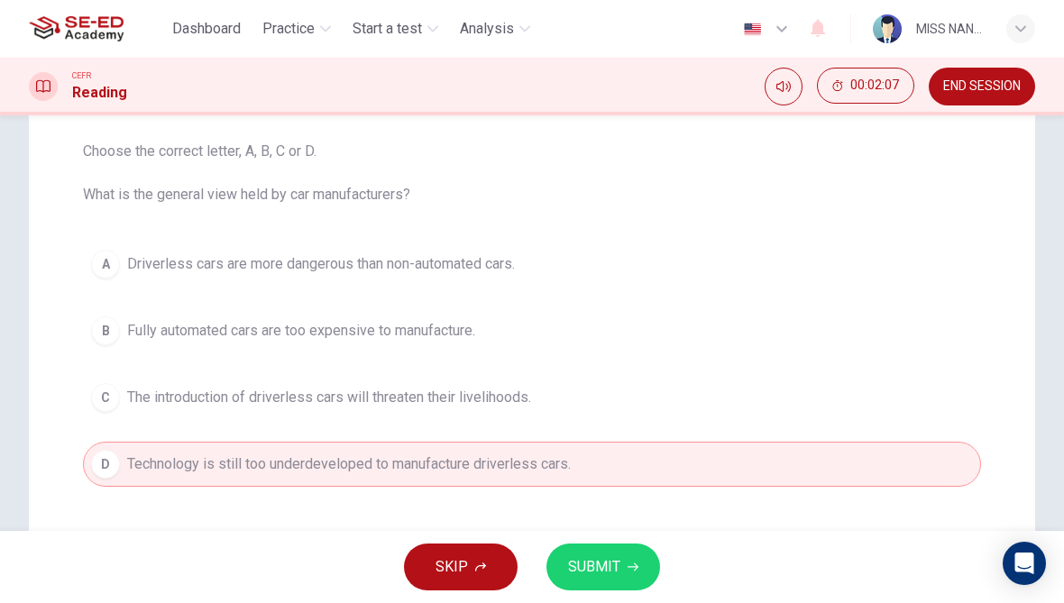
click at [593, 572] on span "SUBMIT" at bounding box center [594, 567] width 52 height 25
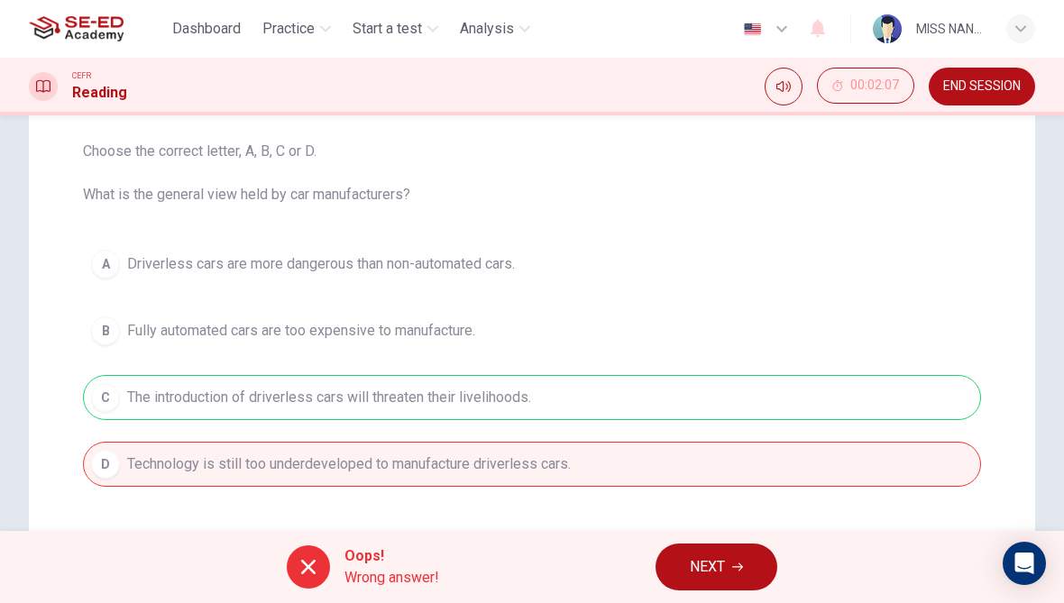
click at [664, 558] on button "NEXT" at bounding box center [717, 567] width 122 height 47
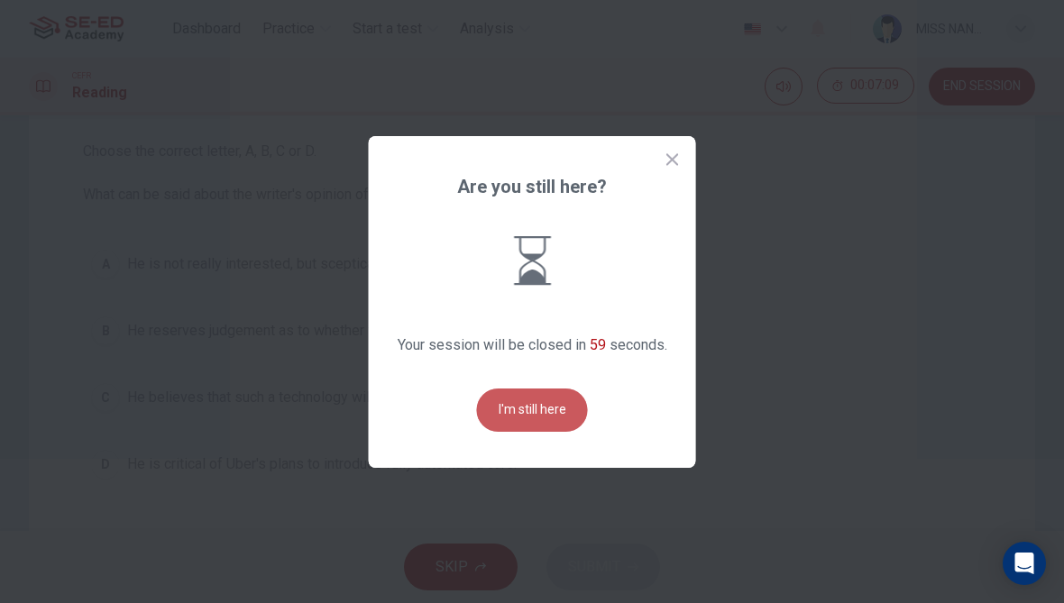
click at [515, 406] on button "I'm still here" at bounding box center [532, 410] width 111 height 43
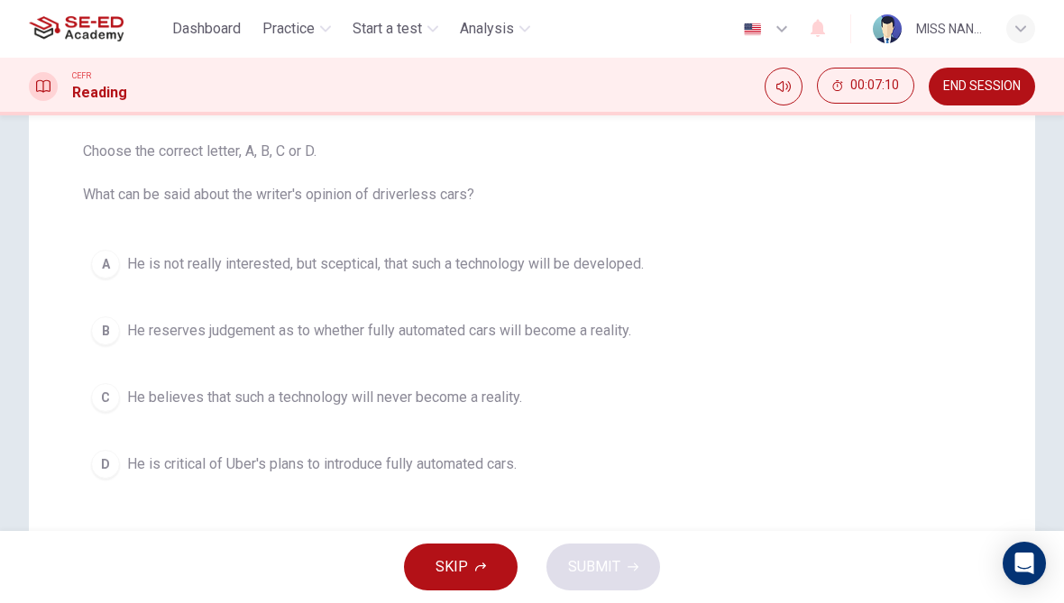
click at [233, 320] on span "He reserves judgement as to whether fully automated cars will become a reality." at bounding box center [379, 331] width 504 height 22
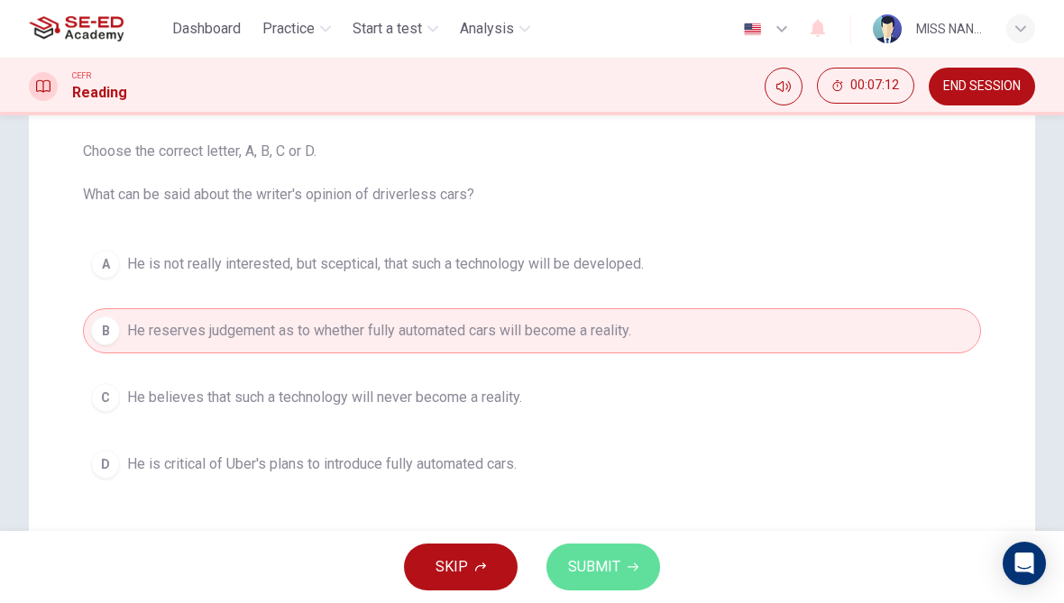
click at [580, 580] on button "SUBMIT" at bounding box center [604, 567] width 114 height 47
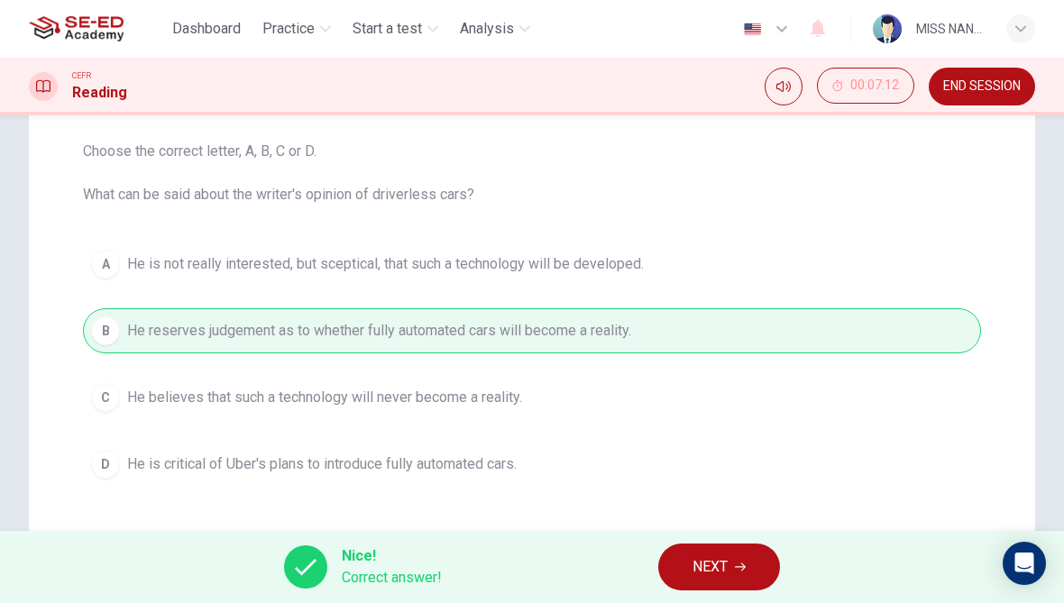
click at [684, 568] on button "NEXT" at bounding box center [719, 567] width 122 height 47
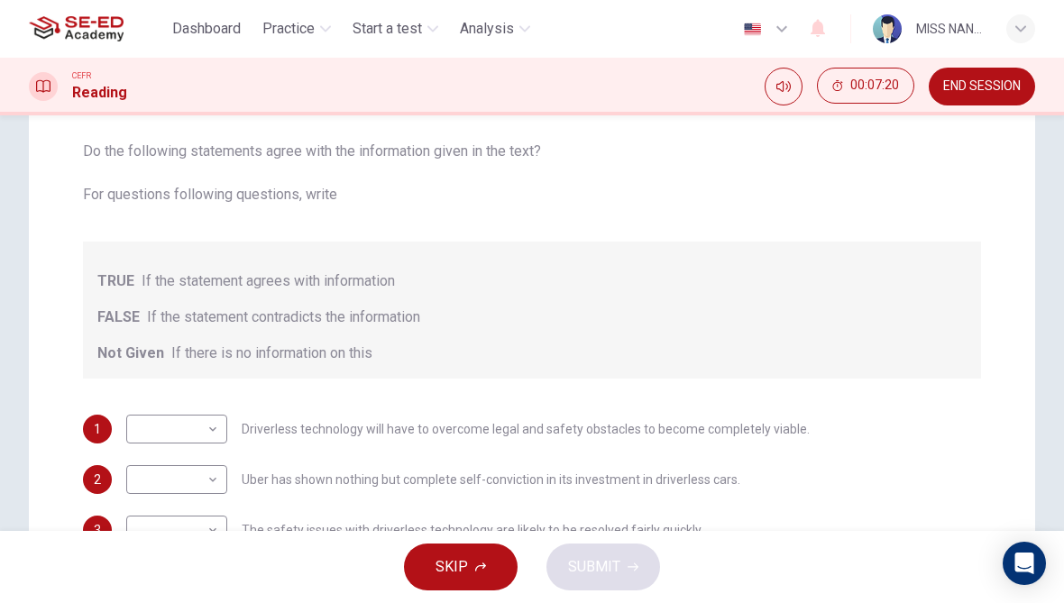
scroll to position [216, 0]
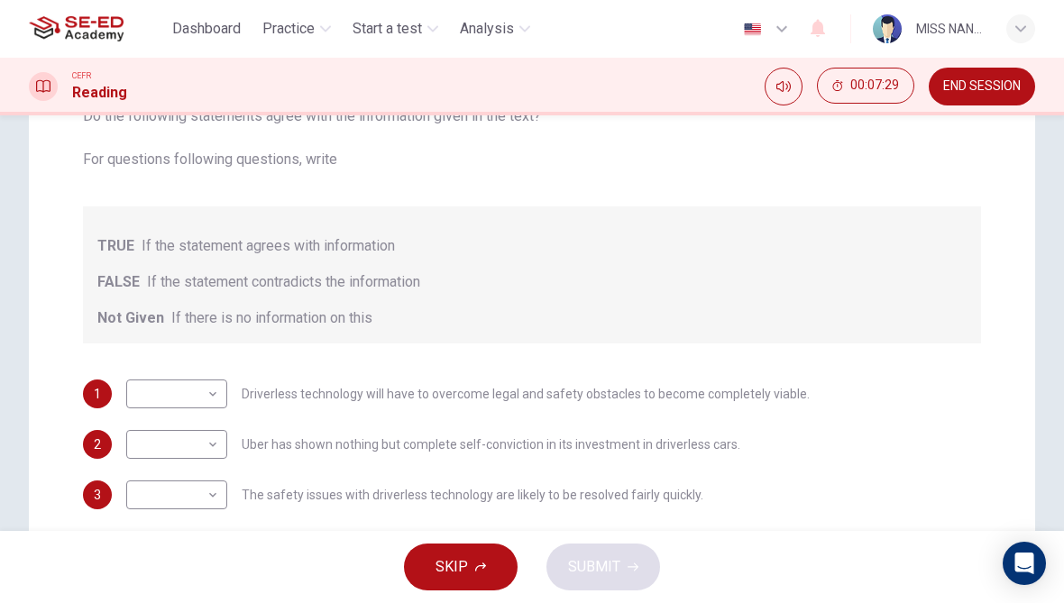
click at [142, 381] on body "This site uses cookies, as explained in our Privacy Policy . If you agree to th…" at bounding box center [532, 301] width 1064 height 603
click at [130, 418] on li "TRUE" at bounding box center [176, 423] width 101 height 29
type input "TRUE"
click at [143, 446] on body "This site uses cookies, as explained in our Privacy Policy . If you agree to th…" at bounding box center [532, 301] width 1064 height 603
click at [158, 462] on li "TRUE" at bounding box center [176, 473] width 101 height 29
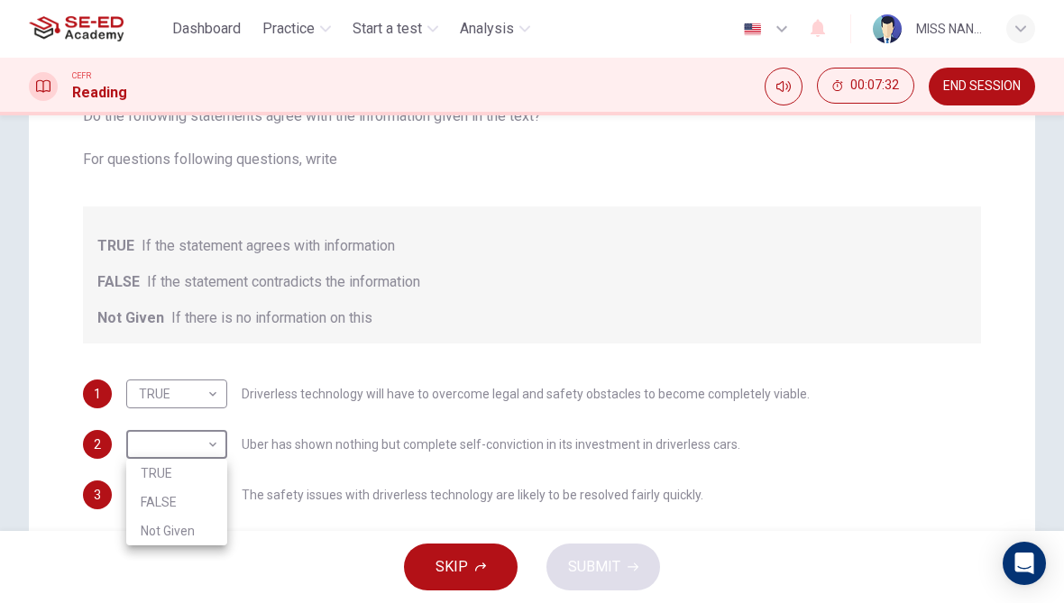
type input "TRUE"
click at [161, 492] on body "This site uses cookies, as explained in our Privacy Policy . If you agree to th…" at bounding box center [532, 301] width 1064 height 603
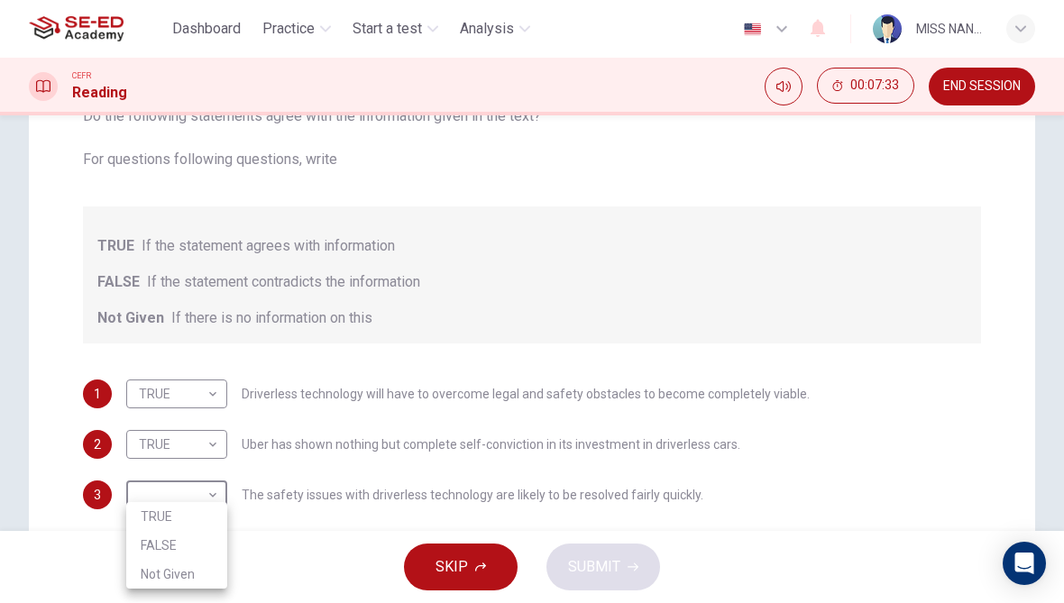
click at [167, 502] on li "TRUE" at bounding box center [176, 516] width 101 height 29
type input "TRUE"
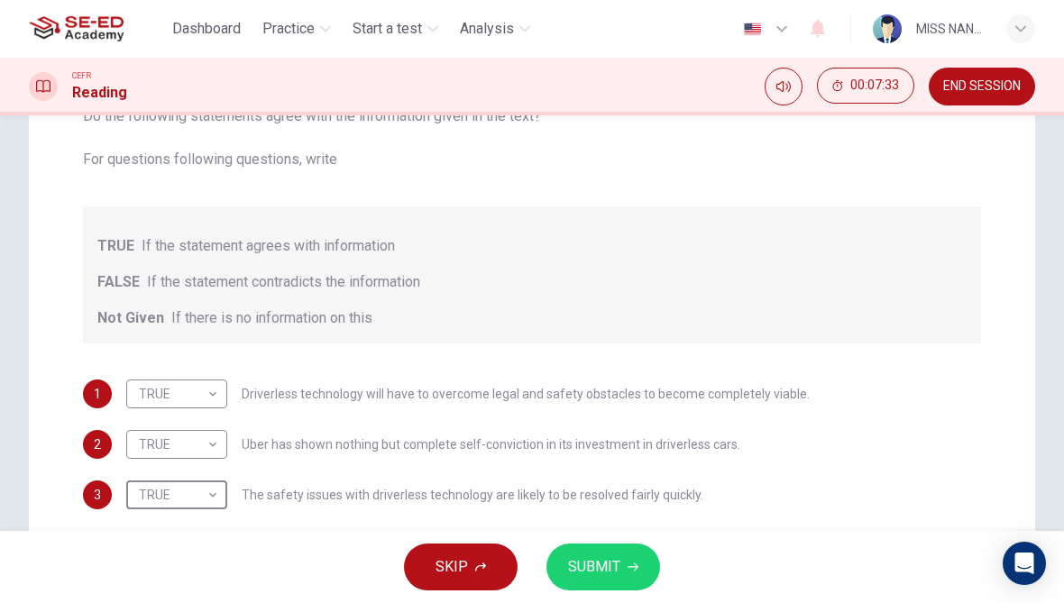
click at [556, 577] on button "SUBMIT" at bounding box center [604, 567] width 114 height 47
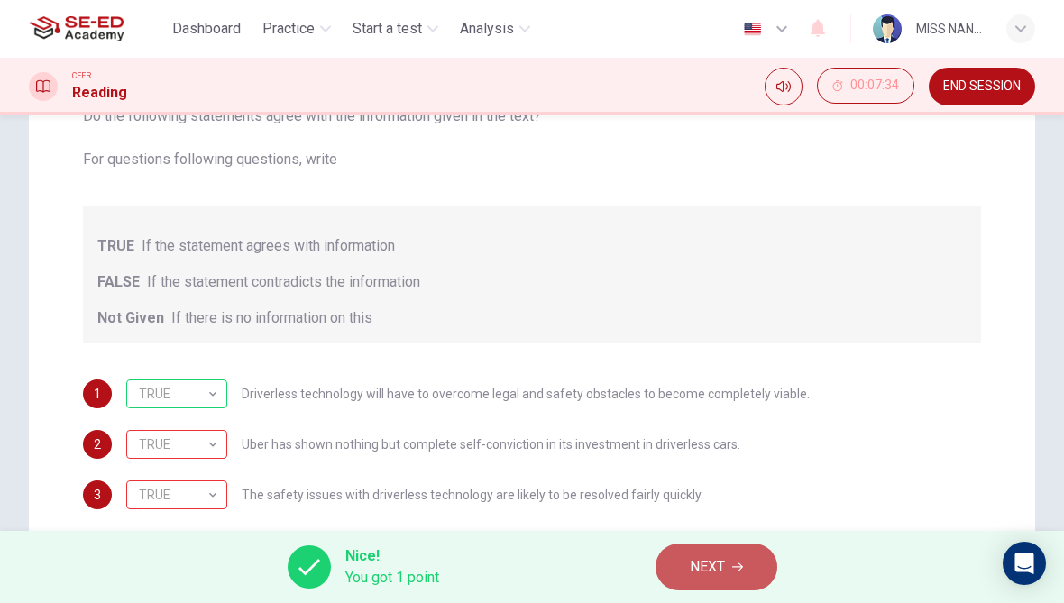
click at [680, 560] on button "NEXT" at bounding box center [717, 567] width 122 height 47
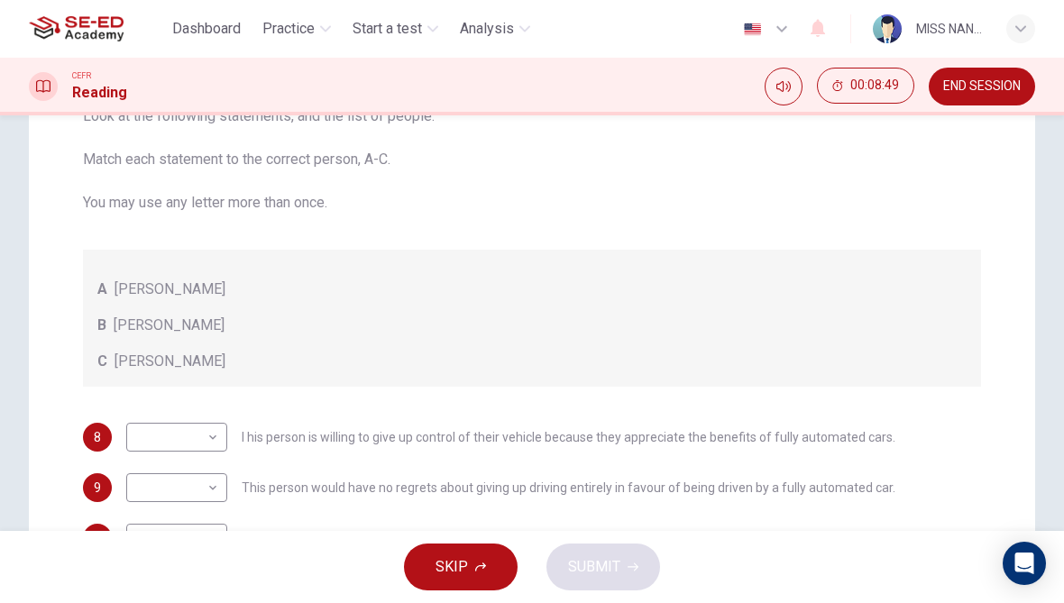
click at [135, 443] on body "This site uses cookies, as explained in our Privacy Policy . If you agree to th…" at bounding box center [532, 301] width 1064 height 603
click at [141, 467] on li "A" at bounding box center [176, 466] width 101 height 29
type input "A"
click at [146, 499] on body "This site uses cookies, as explained in our Privacy Policy . If you agree to th…" at bounding box center [532, 301] width 1064 height 603
click at [160, 544] on li "B" at bounding box center [176, 545] width 101 height 29
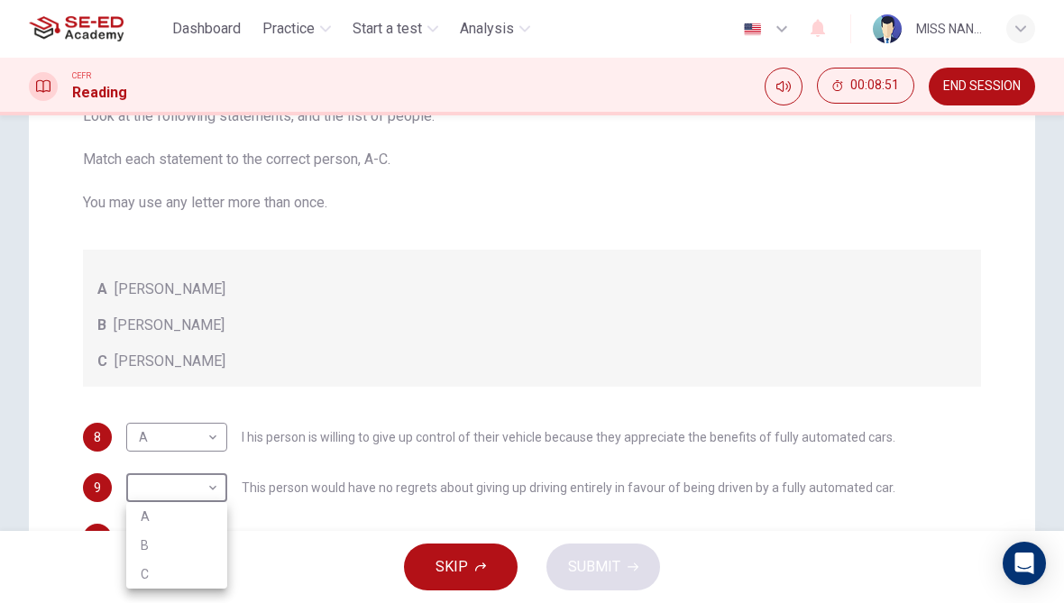
type input "B"
click at [177, 526] on body "This site uses cookies, as explained in our Privacy Policy . If you agree to th…" at bounding box center [532, 301] width 1064 height 603
click at [179, 565] on li "C" at bounding box center [176, 574] width 101 height 29
type input "C"
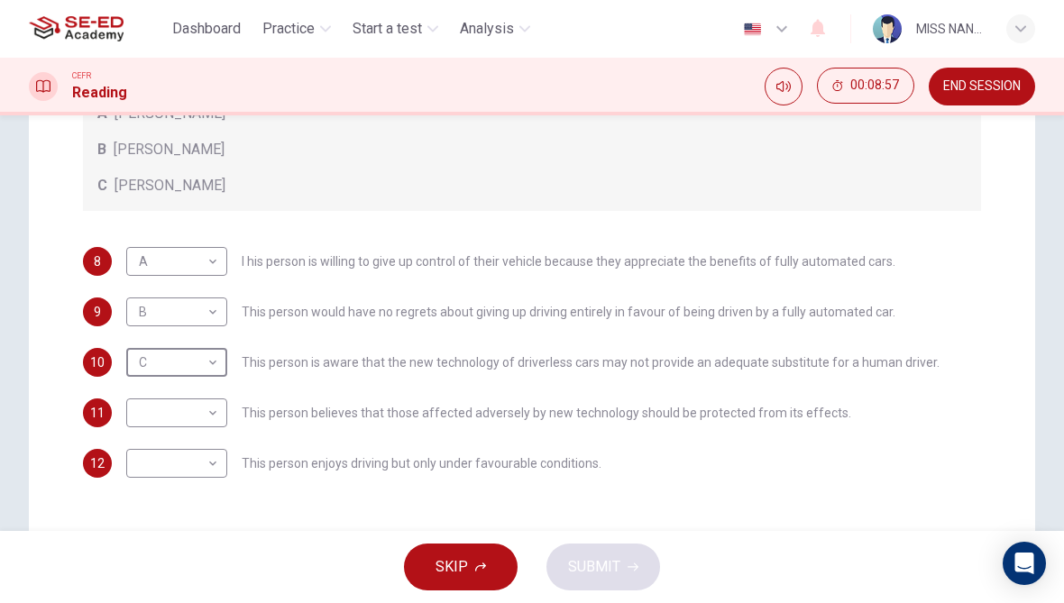
scroll to position [401, 0]
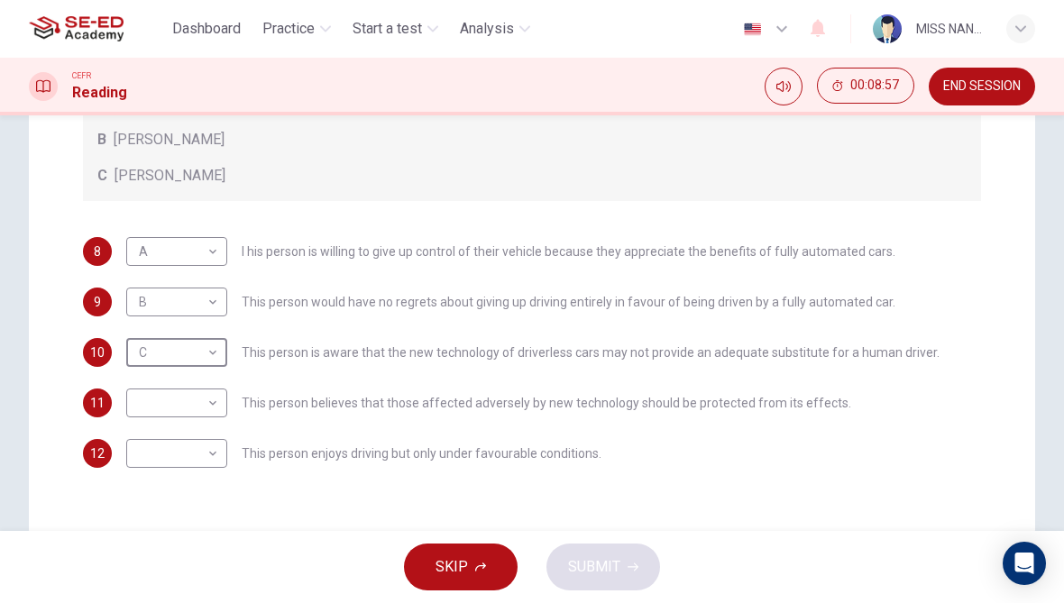
click at [151, 417] on body "This site uses cookies, as explained in our Privacy Policy . If you agree to th…" at bounding box center [532, 301] width 1064 height 603
click at [143, 494] on li "C" at bounding box center [176, 489] width 101 height 29
type input "C"
click at [150, 458] on body "This site uses cookies, as explained in our Privacy Policy . If you agree to th…" at bounding box center [532, 301] width 1064 height 603
click at [148, 510] on li "B" at bounding box center [176, 511] width 101 height 29
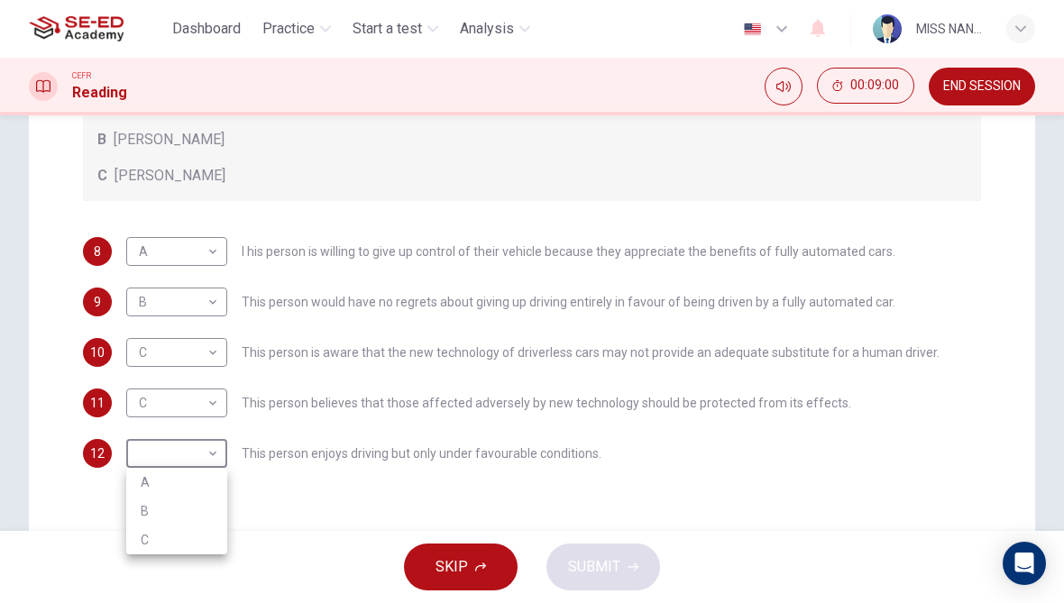
type input "B"
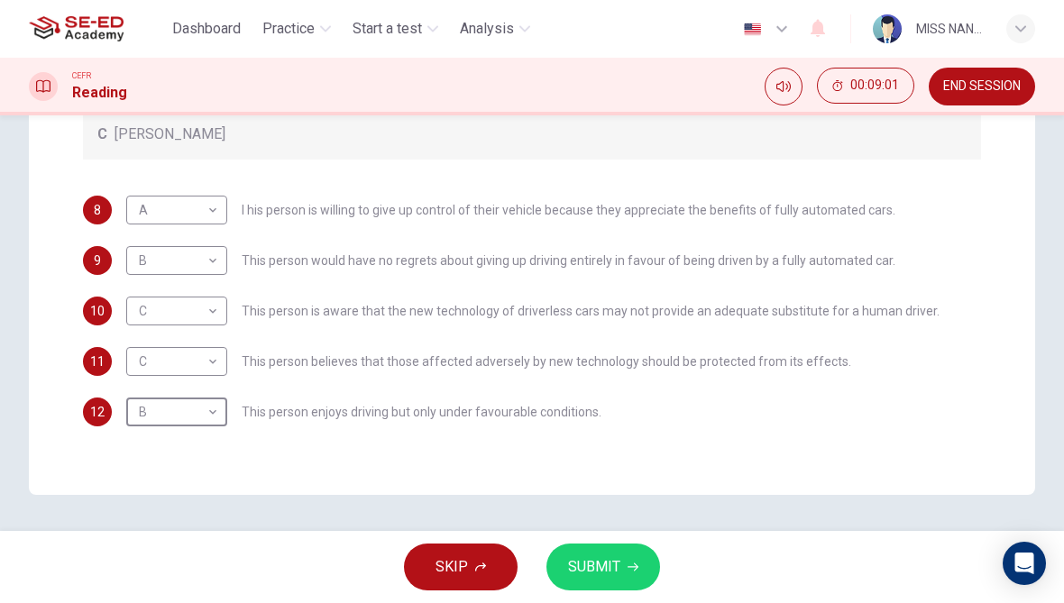
scroll to position [443, 0]
click at [590, 583] on button "SUBMIT" at bounding box center [604, 567] width 114 height 47
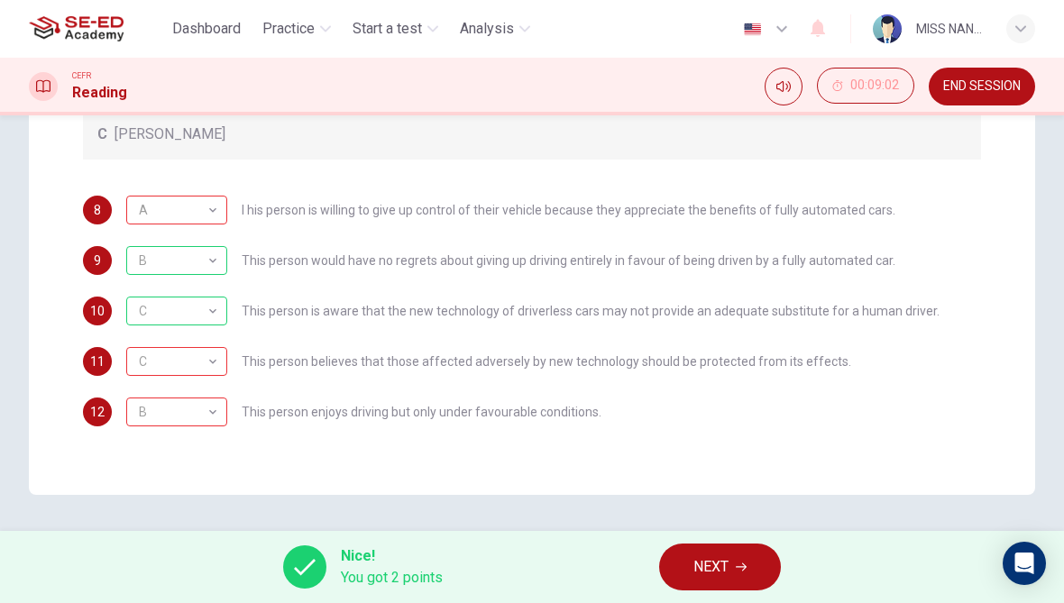
click at [673, 587] on button "NEXT" at bounding box center [720, 567] width 122 height 47
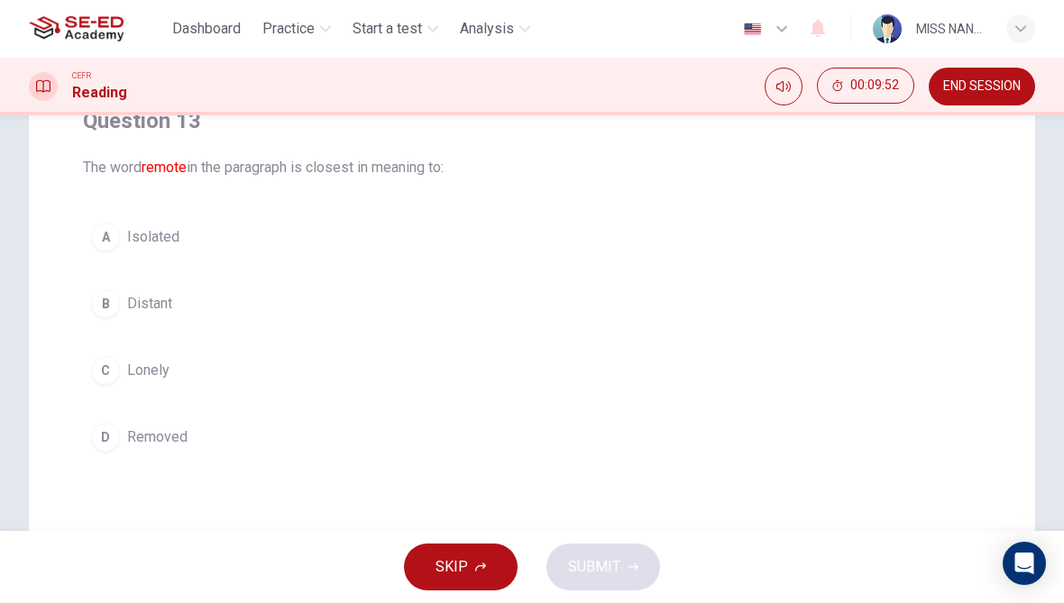
scroll to position [174, 0]
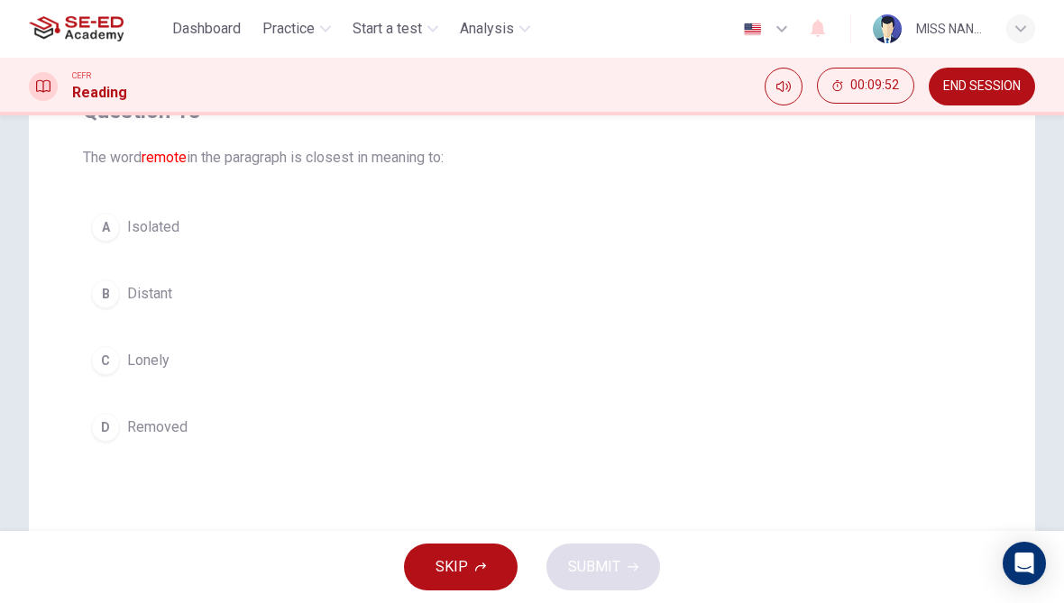
click at [124, 422] on button "D Removed" at bounding box center [532, 427] width 898 height 45
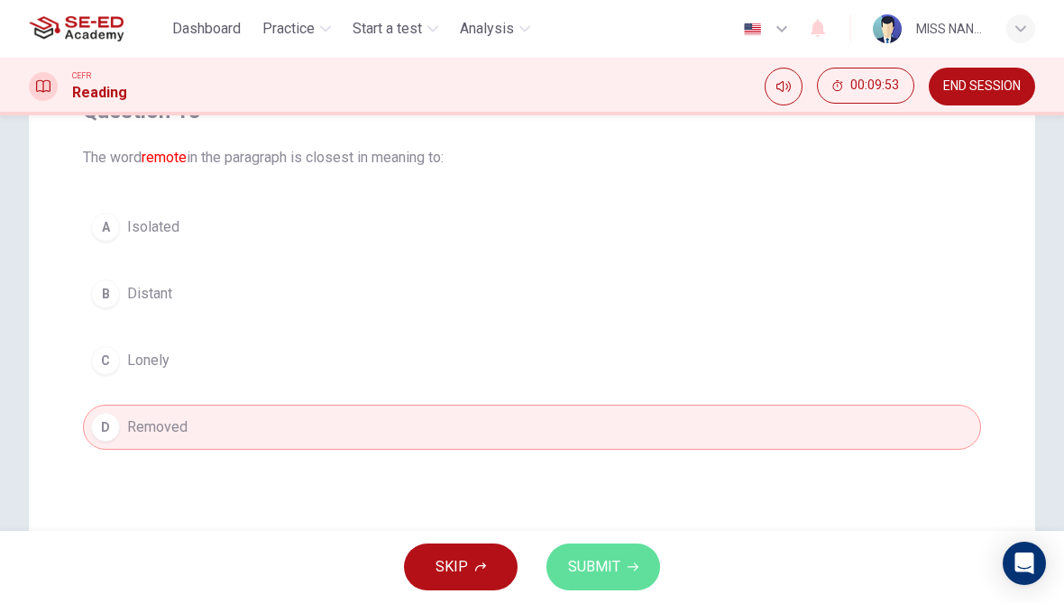
click at [574, 583] on button "SUBMIT" at bounding box center [604, 567] width 114 height 47
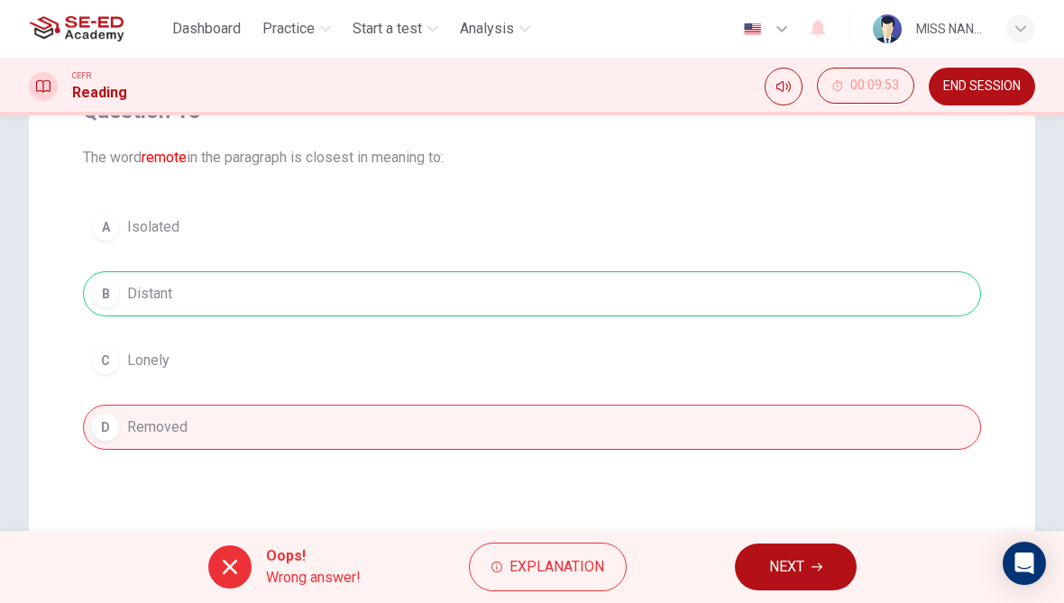
click at [766, 570] on button "NEXT" at bounding box center [796, 567] width 122 height 47
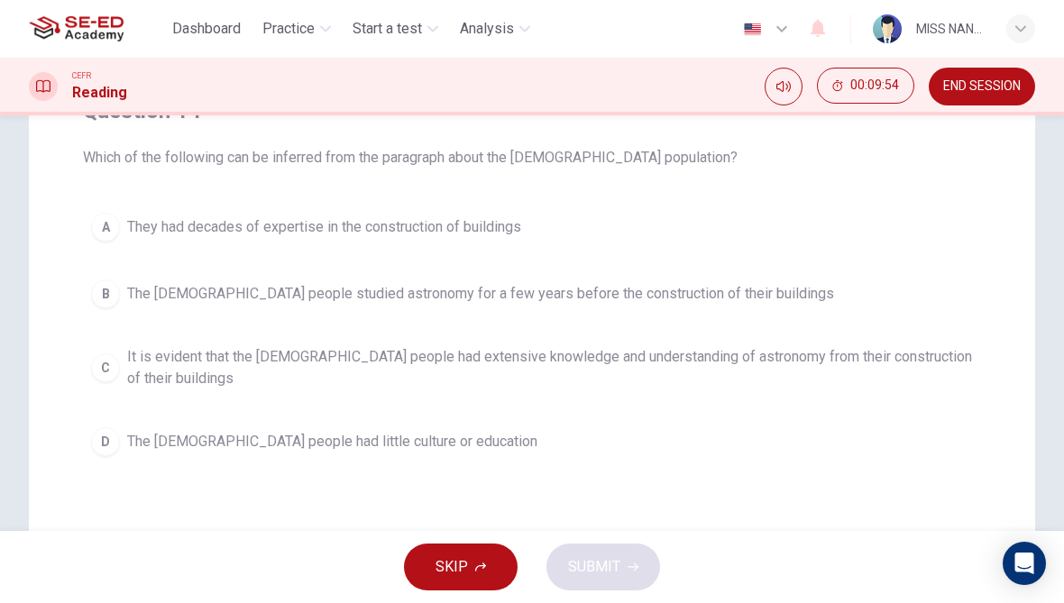
click at [98, 381] on div "C" at bounding box center [105, 368] width 29 height 29
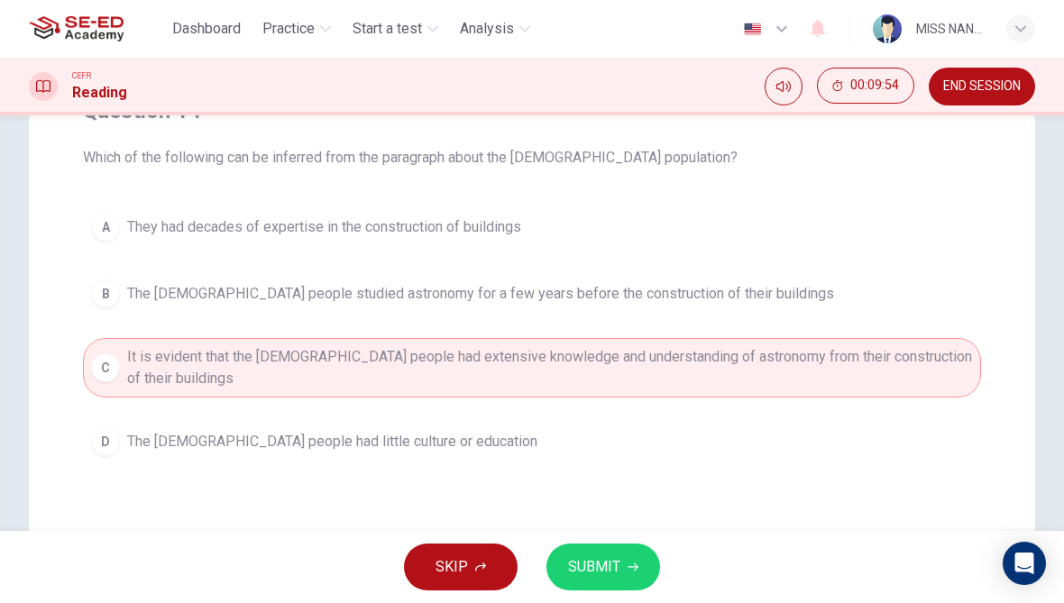
click at [579, 579] on span "SUBMIT" at bounding box center [594, 567] width 52 height 25
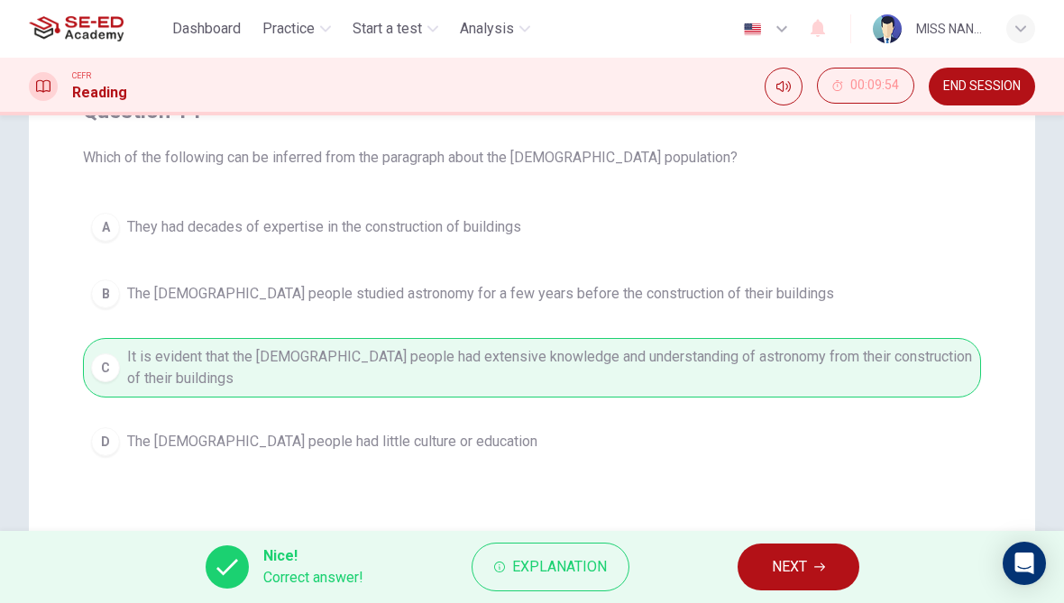
click at [747, 565] on button "NEXT" at bounding box center [799, 567] width 122 height 47
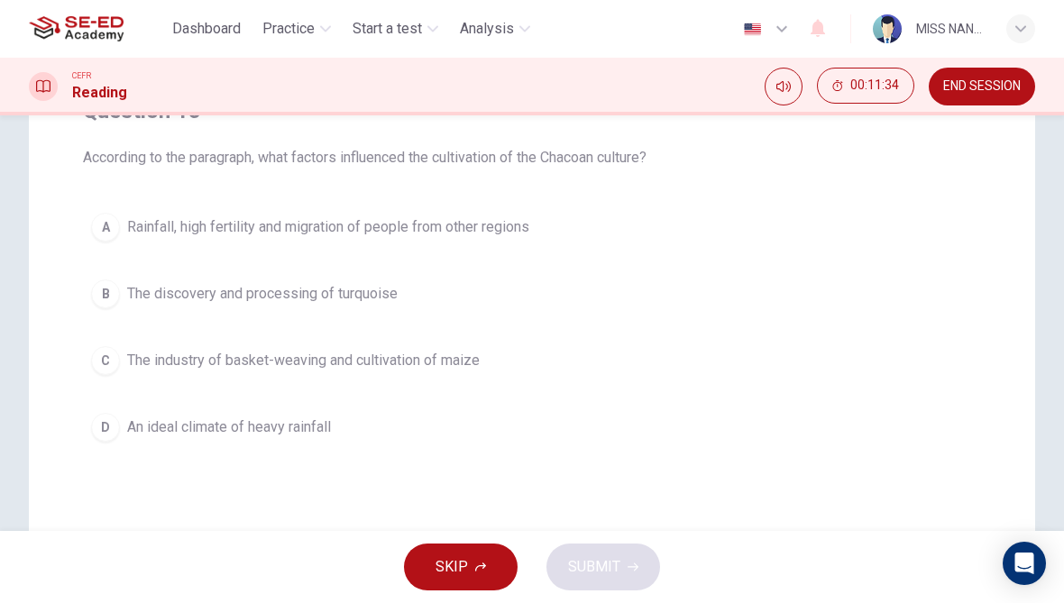
click at [200, 247] on button "A Rainfall, high fertility and migration of people from other regions" at bounding box center [532, 227] width 898 height 45
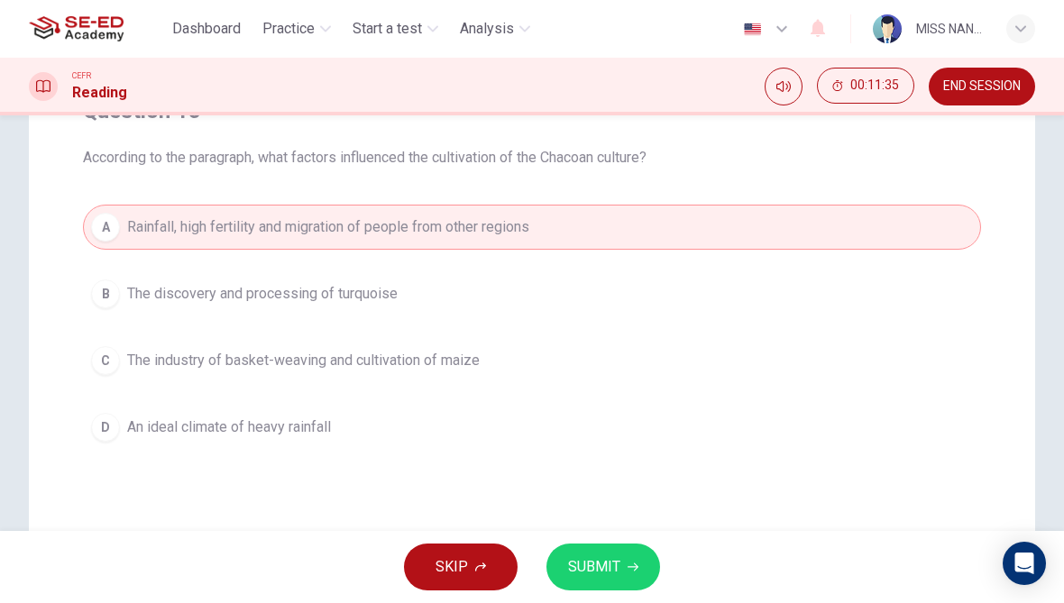
click at [577, 582] on button "SUBMIT" at bounding box center [604, 567] width 114 height 47
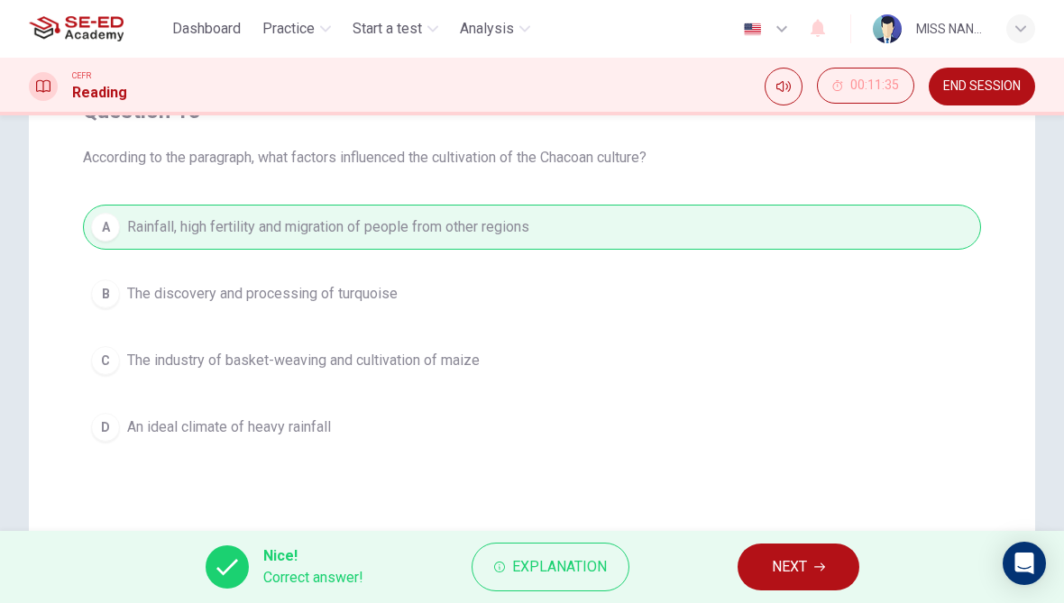
click at [763, 566] on button "NEXT" at bounding box center [799, 567] width 122 height 47
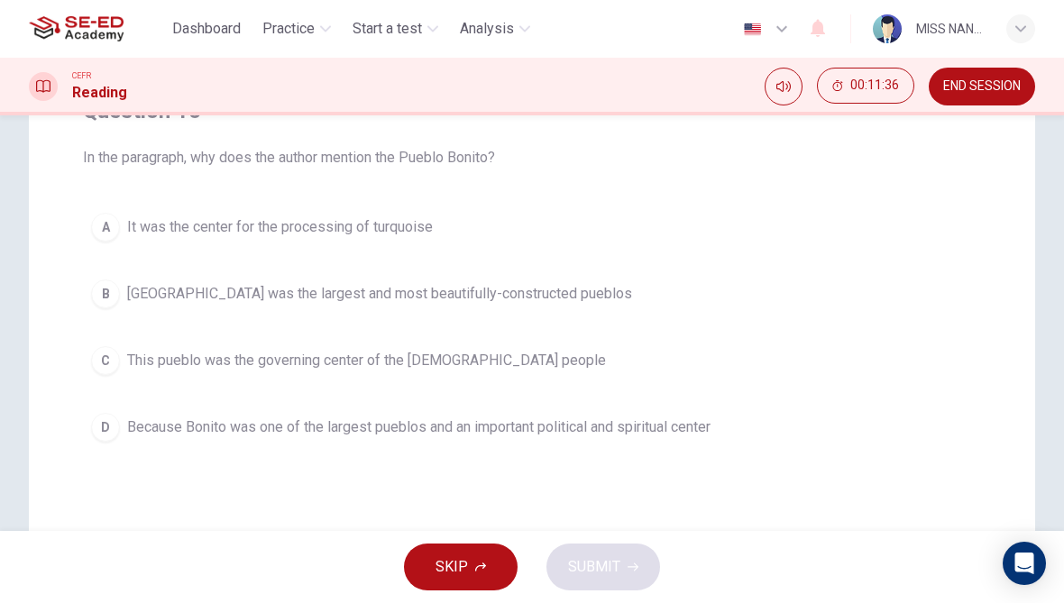
click at [106, 426] on div "D" at bounding box center [105, 427] width 29 height 29
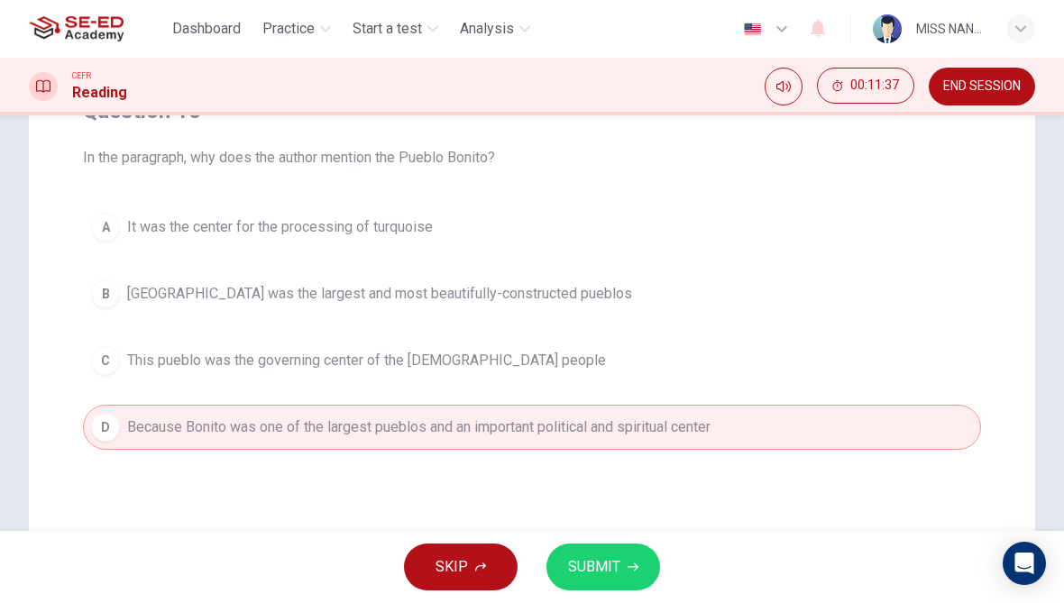
click at [586, 583] on button "SUBMIT" at bounding box center [604, 567] width 114 height 47
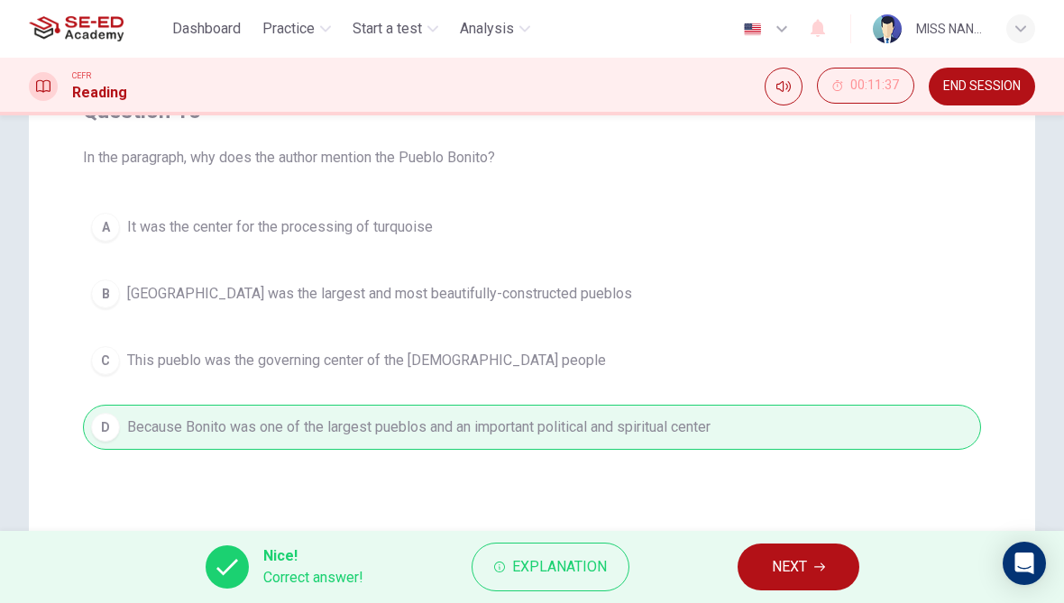
click at [760, 547] on button "NEXT" at bounding box center [799, 567] width 122 height 47
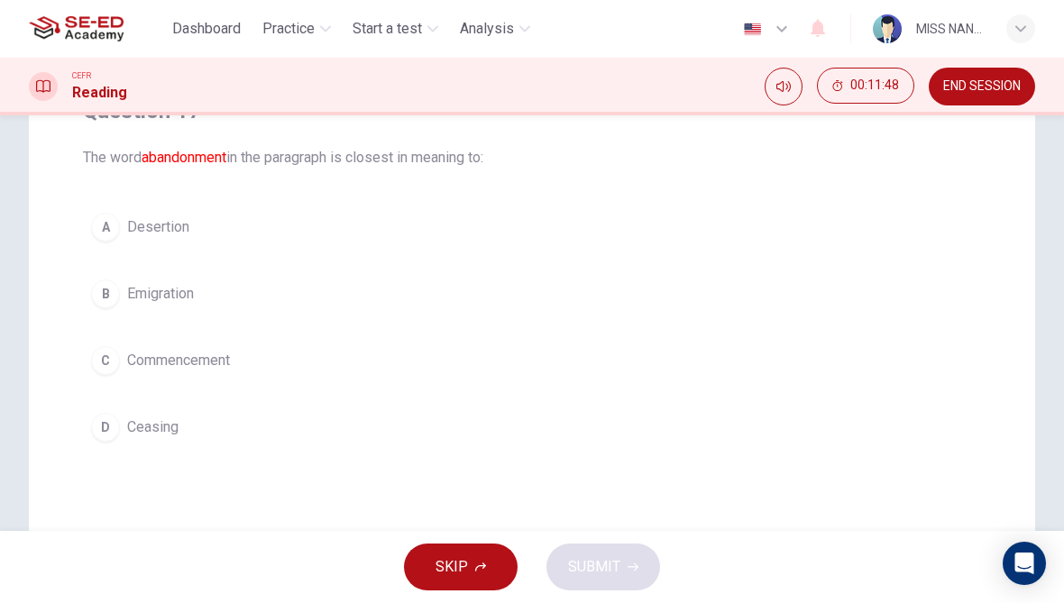
click at [176, 382] on button "C Commencement" at bounding box center [532, 360] width 898 height 45
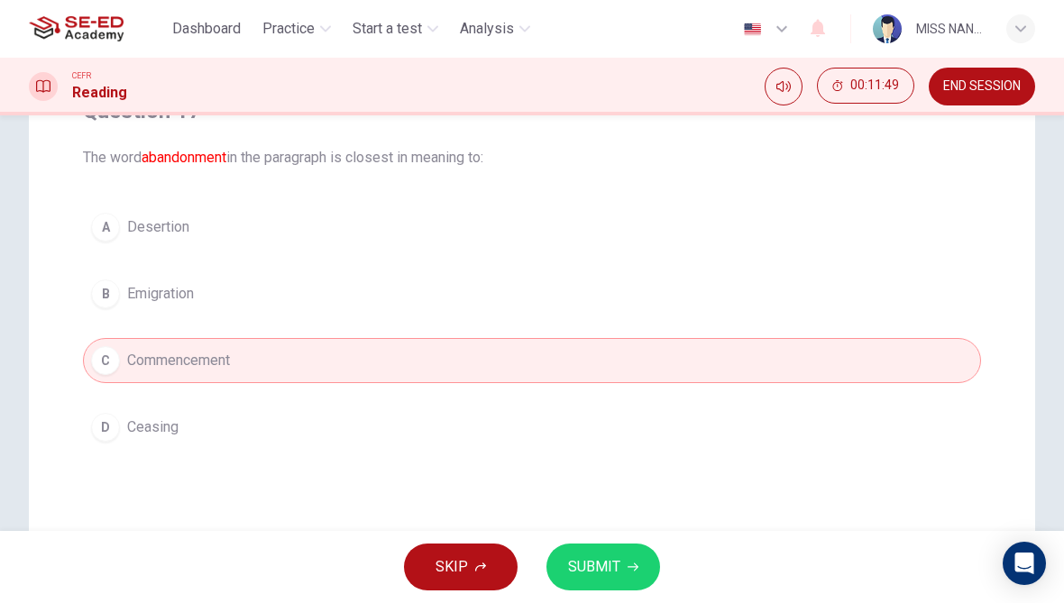
click at [608, 526] on div "Question 17 The word abandonment in the paragraph is closest in meaning to: A D…" at bounding box center [532, 339] width 1006 height 725
click at [607, 525] on div "Question 17 The word abandonment in the paragraph is closest in meaning to: A D…" at bounding box center [532, 339] width 1006 height 725
click at [640, 558] on button "SUBMIT" at bounding box center [604, 567] width 114 height 47
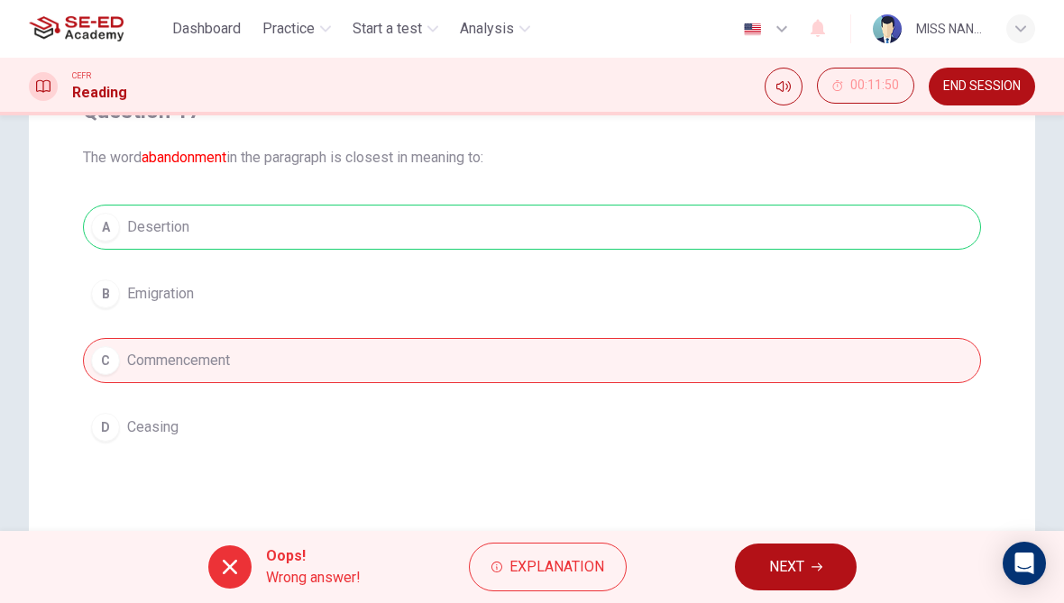
click at [786, 531] on div "Oops! Wrong answer! Explanation NEXT" at bounding box center [532, 567] width 1064 height 72
click at [806, 574] on button "NEXT" at bounding box center [796, 567] width 122 height 47
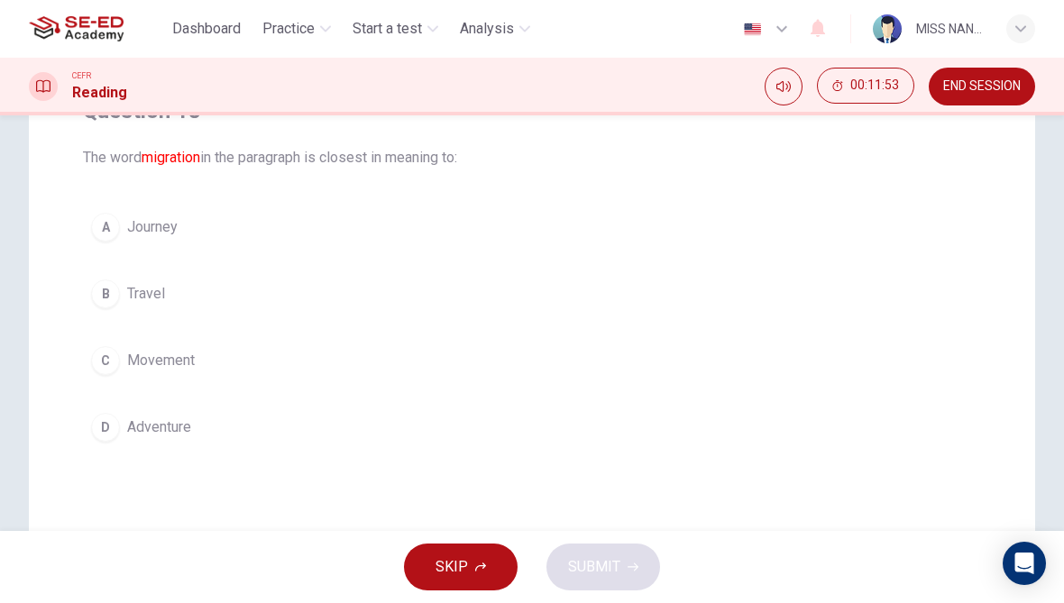
click at [1004, 84] on span "END SESSION" at bounding box center [982, 86] width 78 height 14
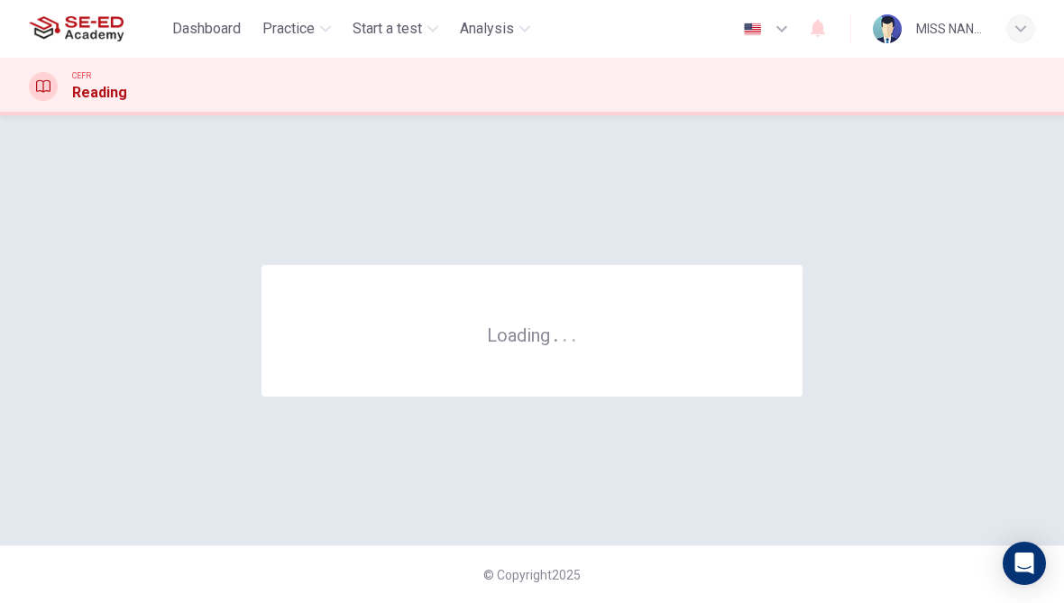
scroll to position [0, 0]
